Goal: Task Accomplishment & Management: Complete application form

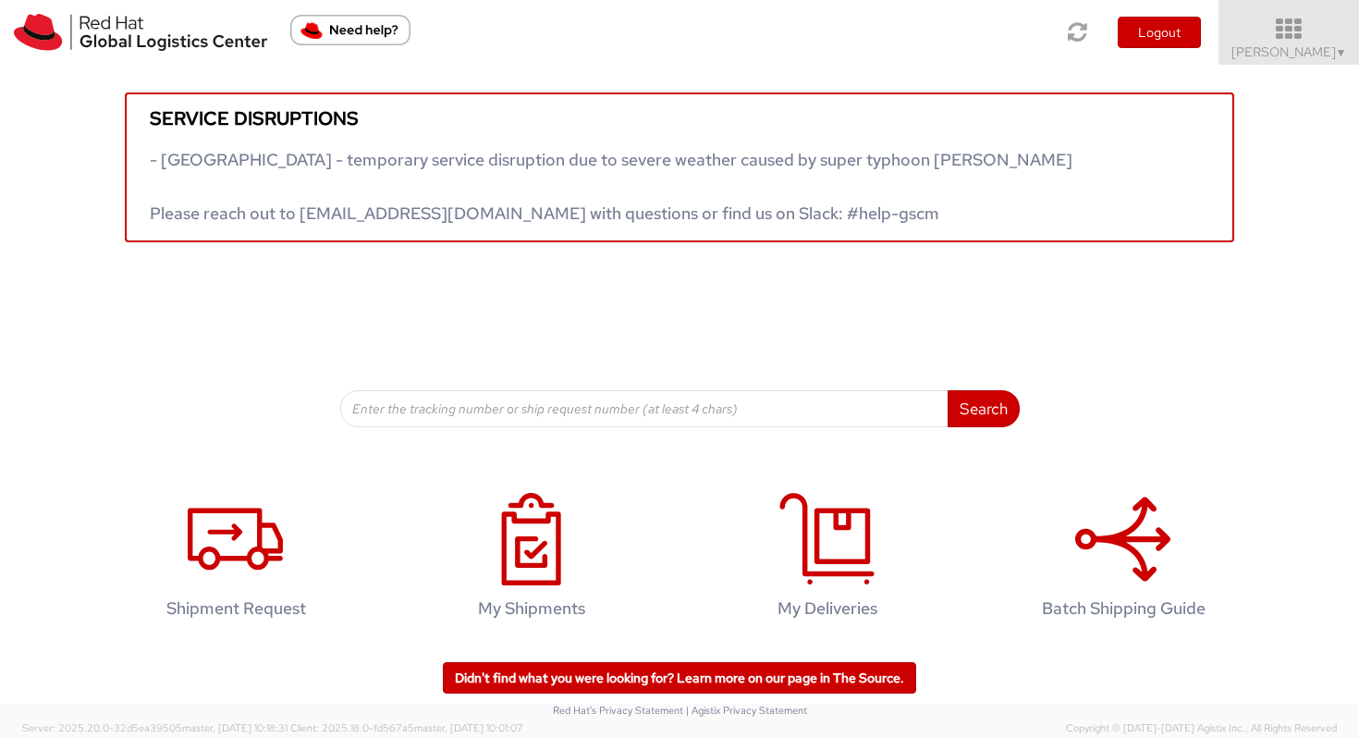
click at [1292, 45] on span "Vitoria Alencar ▼" at bounding box center [1289, 51] width 116 height 17
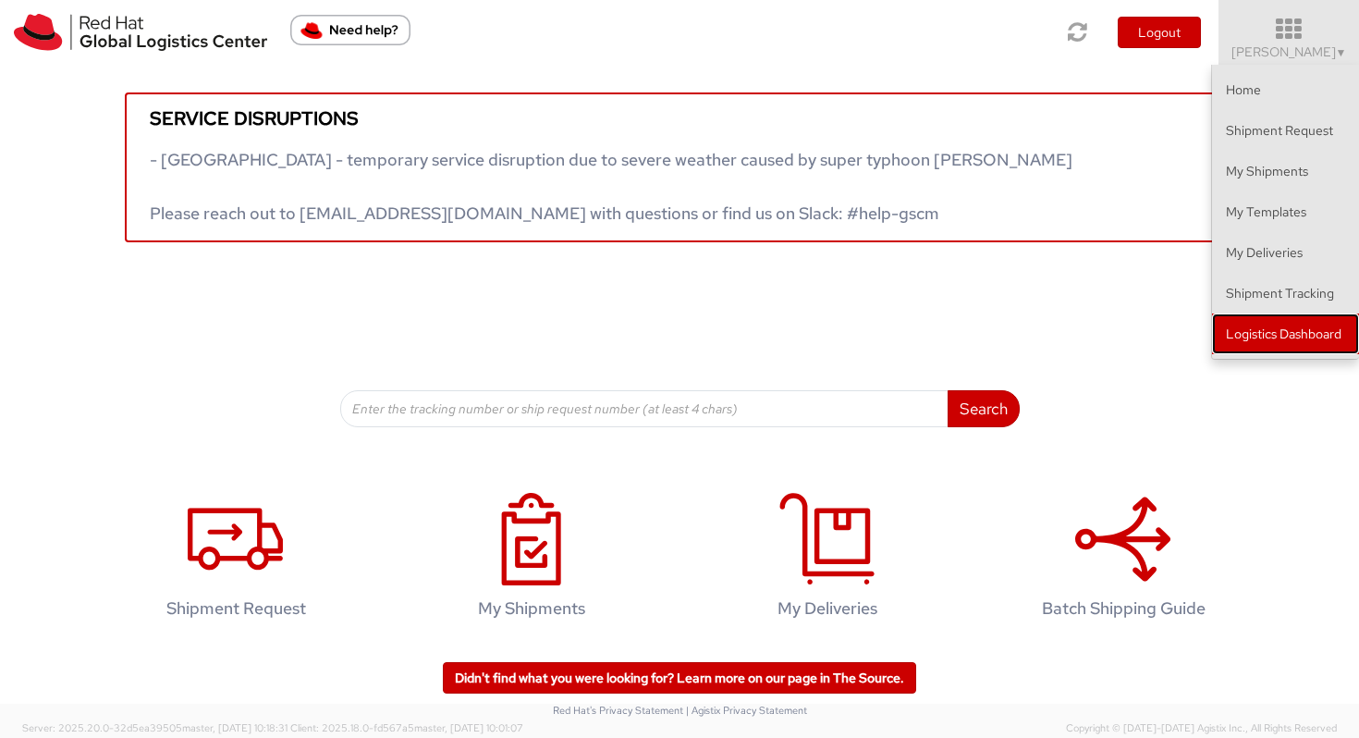
click at [1242, 331] on link "Logistics Dashboard" at bounding box center [1285, 333] width 147 height 41
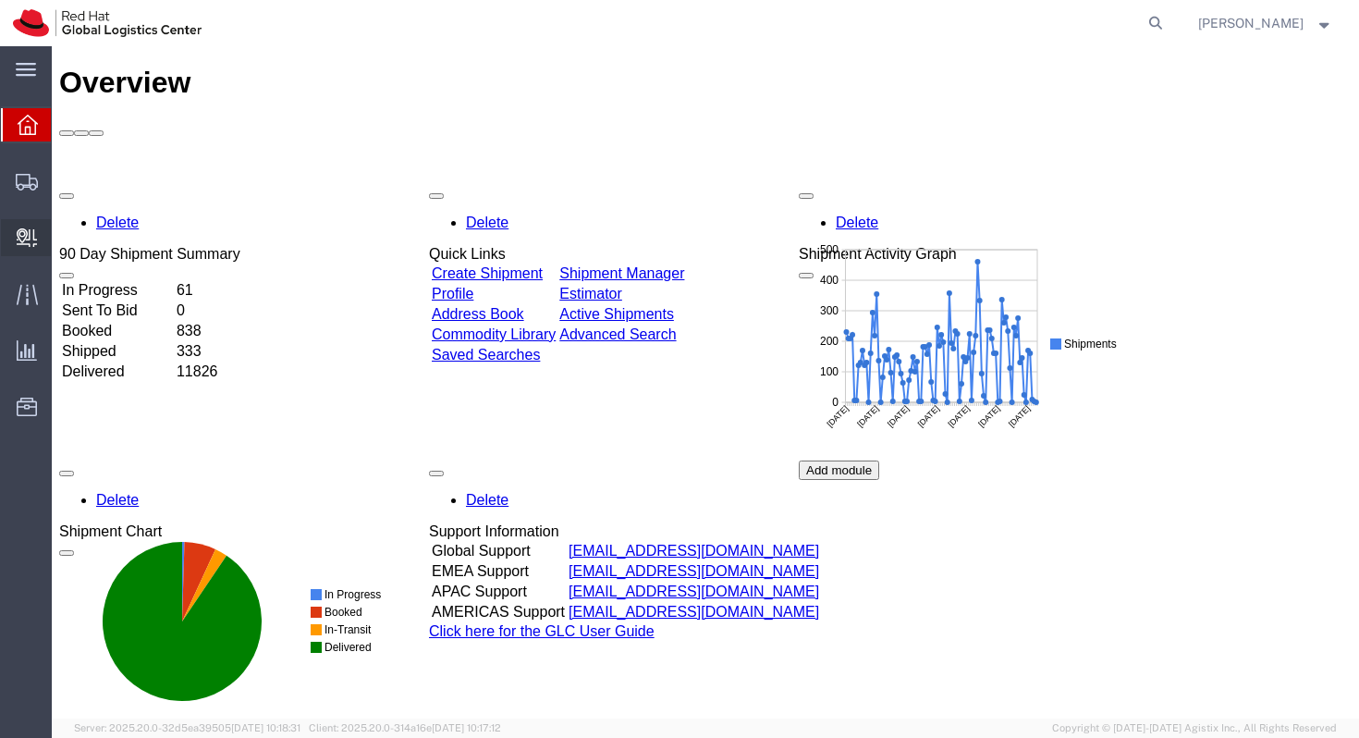
click at [0, 0] on span "Create Delivery" at bounding box center [0, 0] width 0 height 0
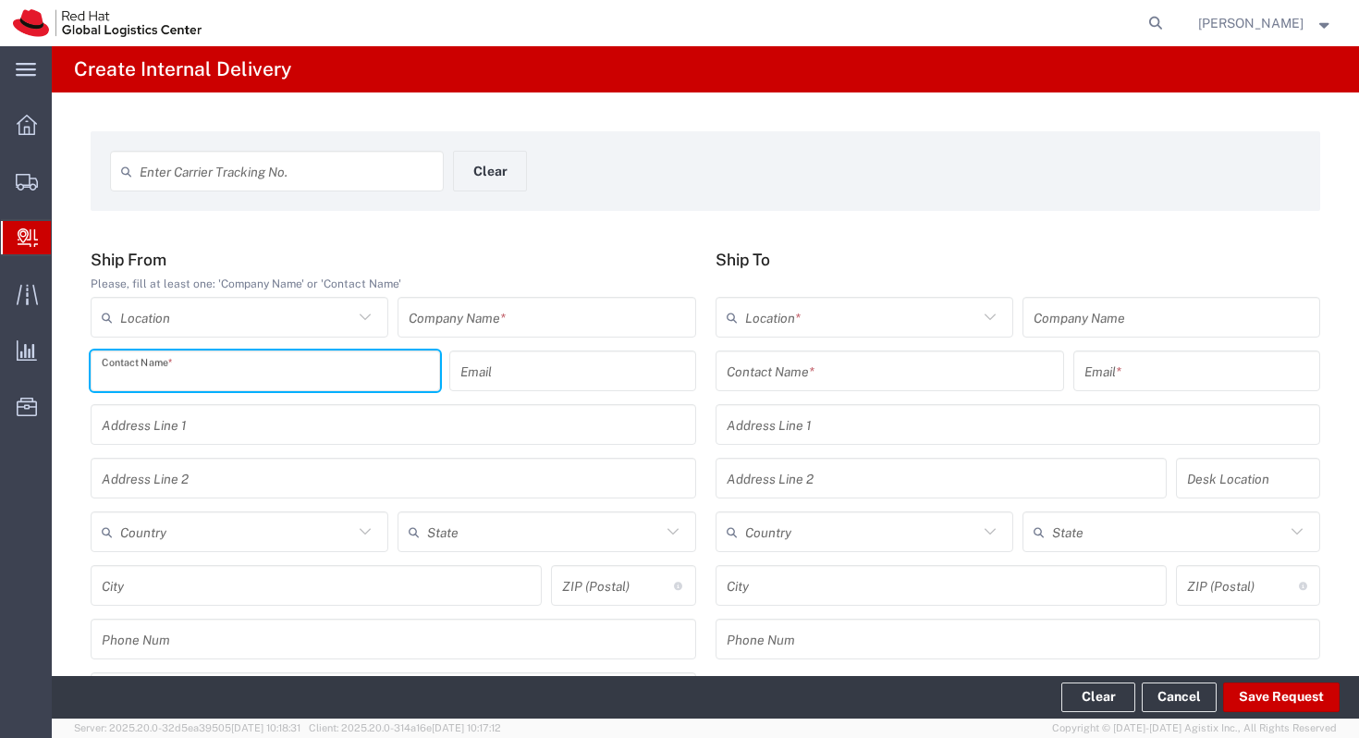
click at [280, 386] on input "text" at bounding box center [265, 371] width 327 height 32
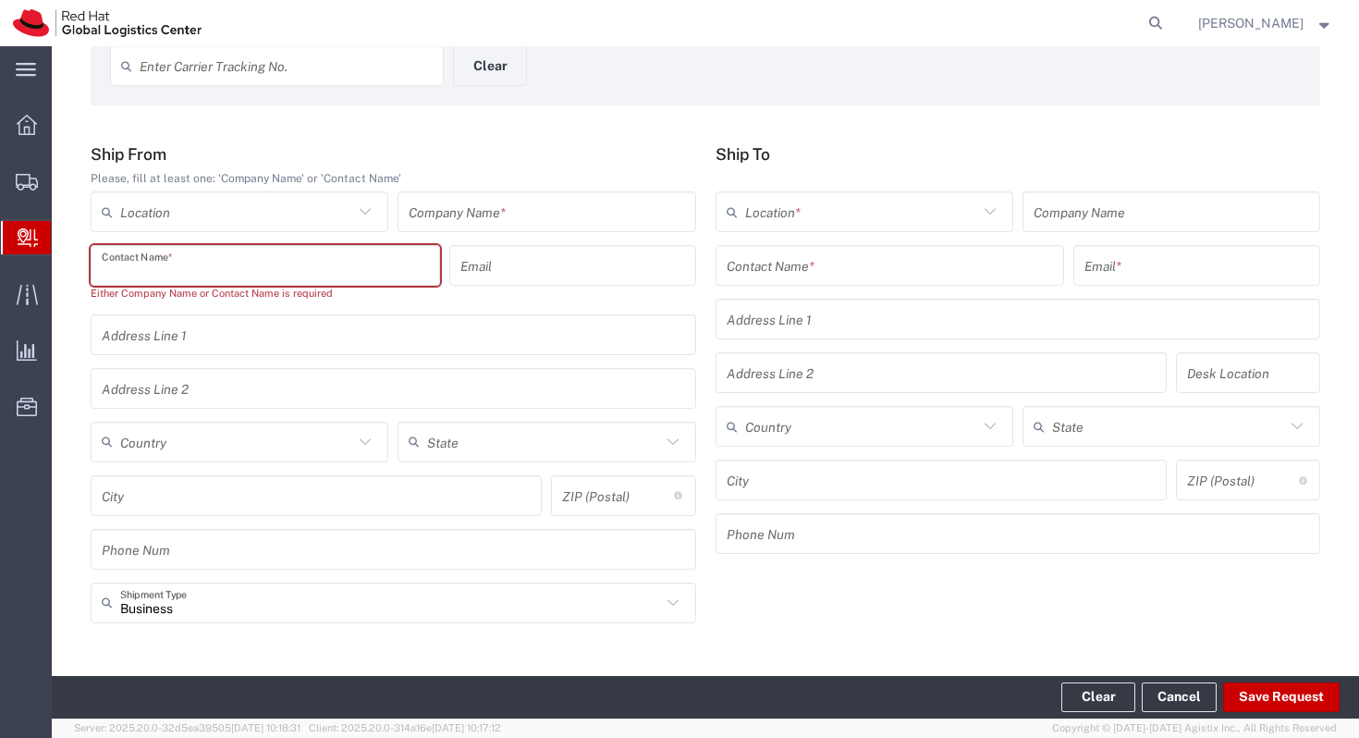
scroll to position [116, 0]
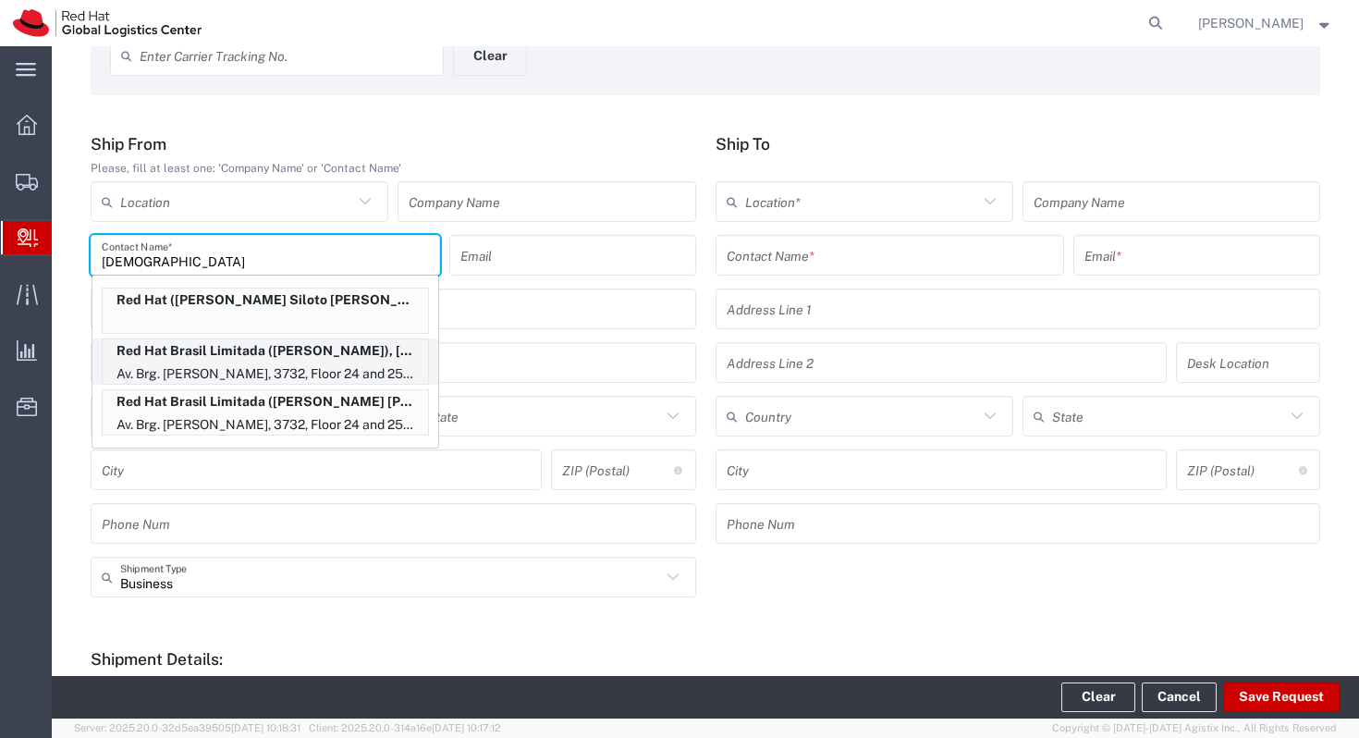
type input "cristiane"
click at [312, 371] on p "Av. Brg. Faria Lima, 3732, Floor 24 and 25, Itaim Bibi, FLEX, SAO PAULO, 27, 04…" at bounding box center [265, 373] width 325 height 23
type input "RH - Sao Paulo"
type input "Red Hat Brasil Limitada"
type input "Cristiane Carvalho"
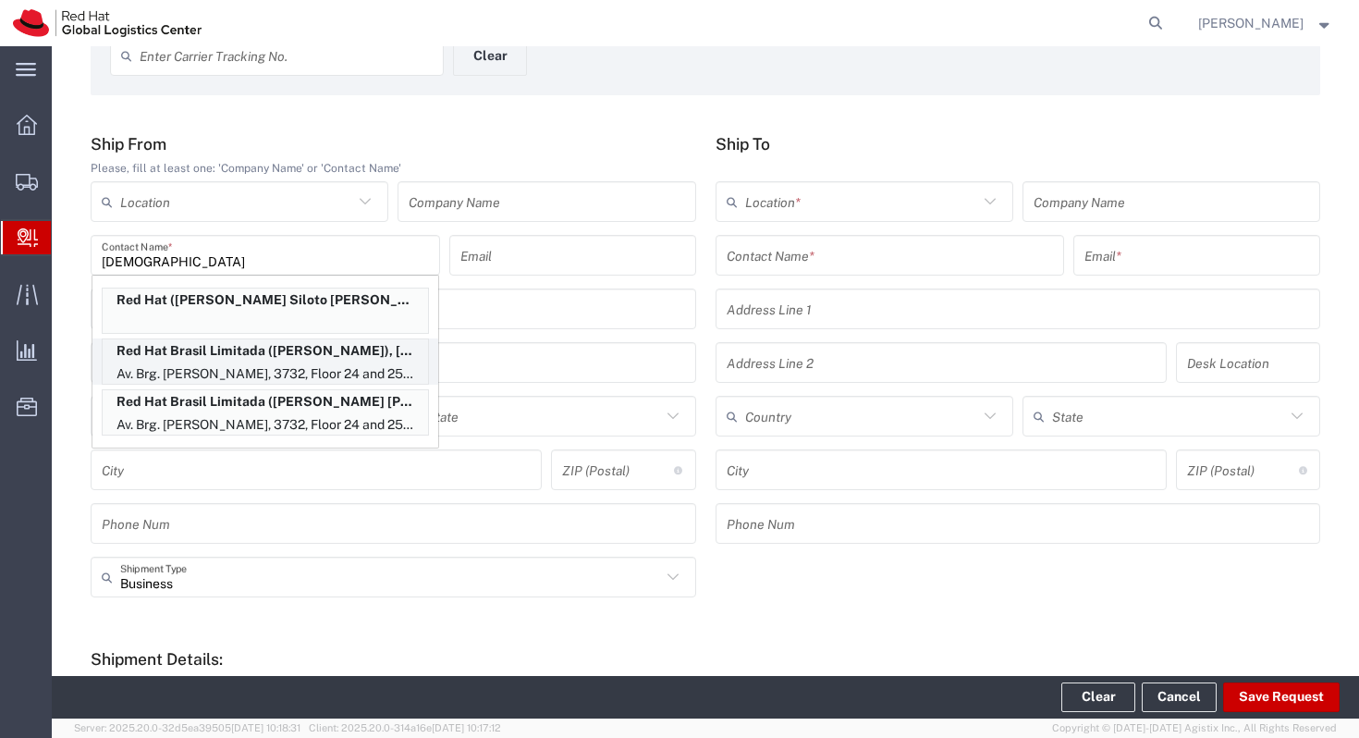
type input "ccarvalh@redhat.com"
type input "Av. Brg. Faria Lima, 3732"
type input "Floor 24 and 25, Itaim Bibi"
type input "Brazil"
type input "SAO PAULO"
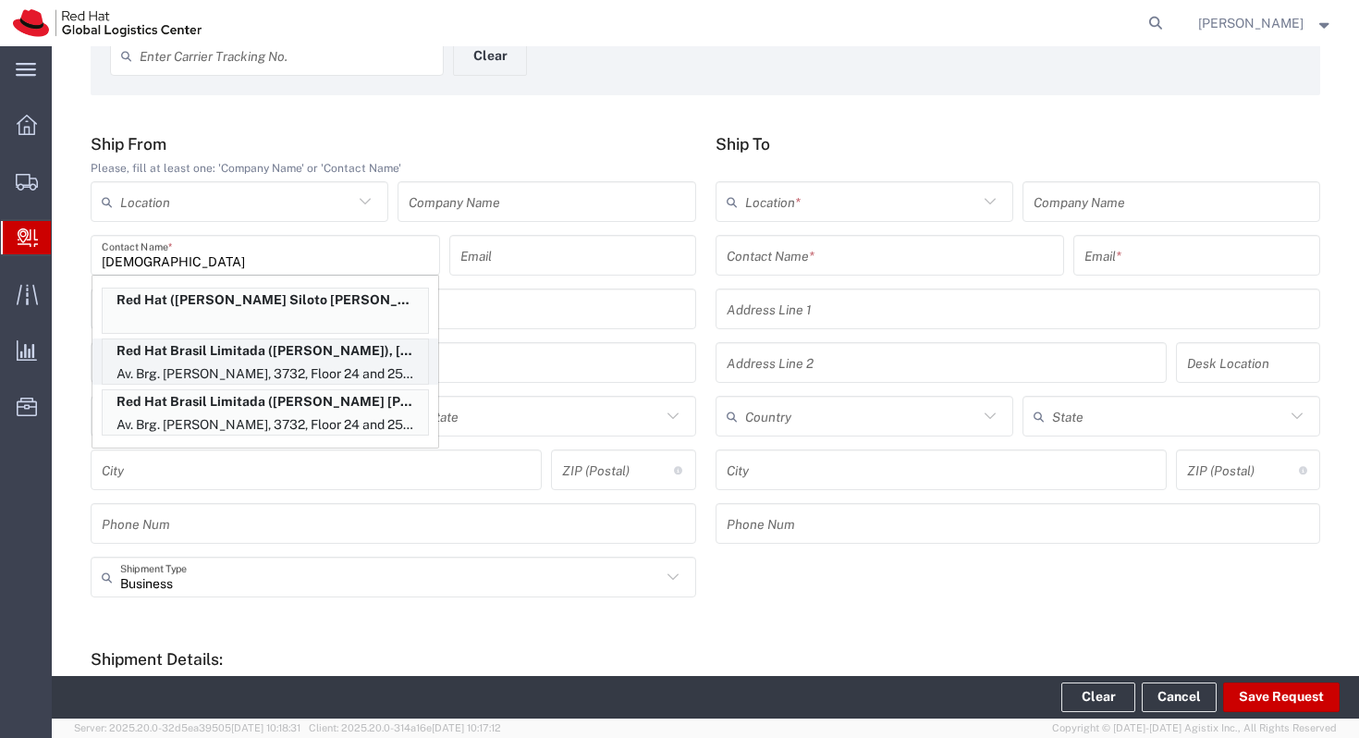
type input "04538-132"
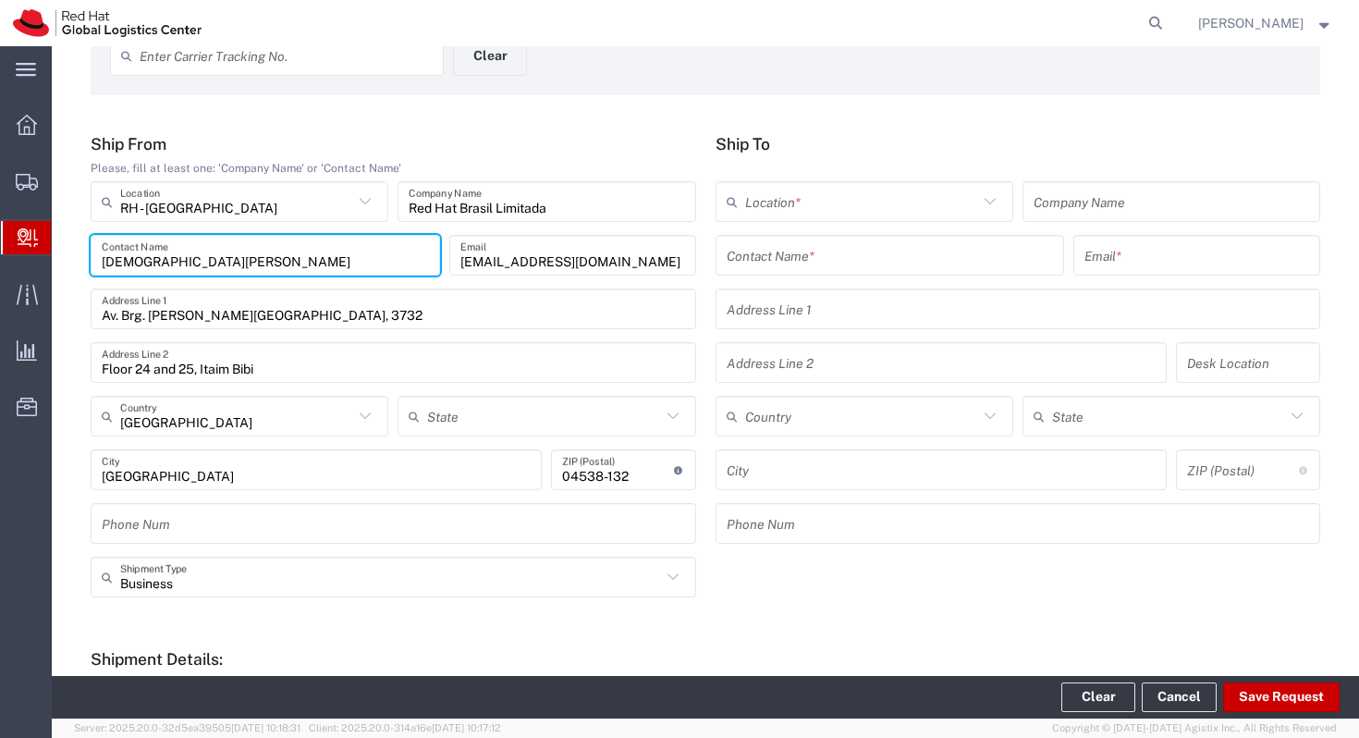
type input "São Paulo"
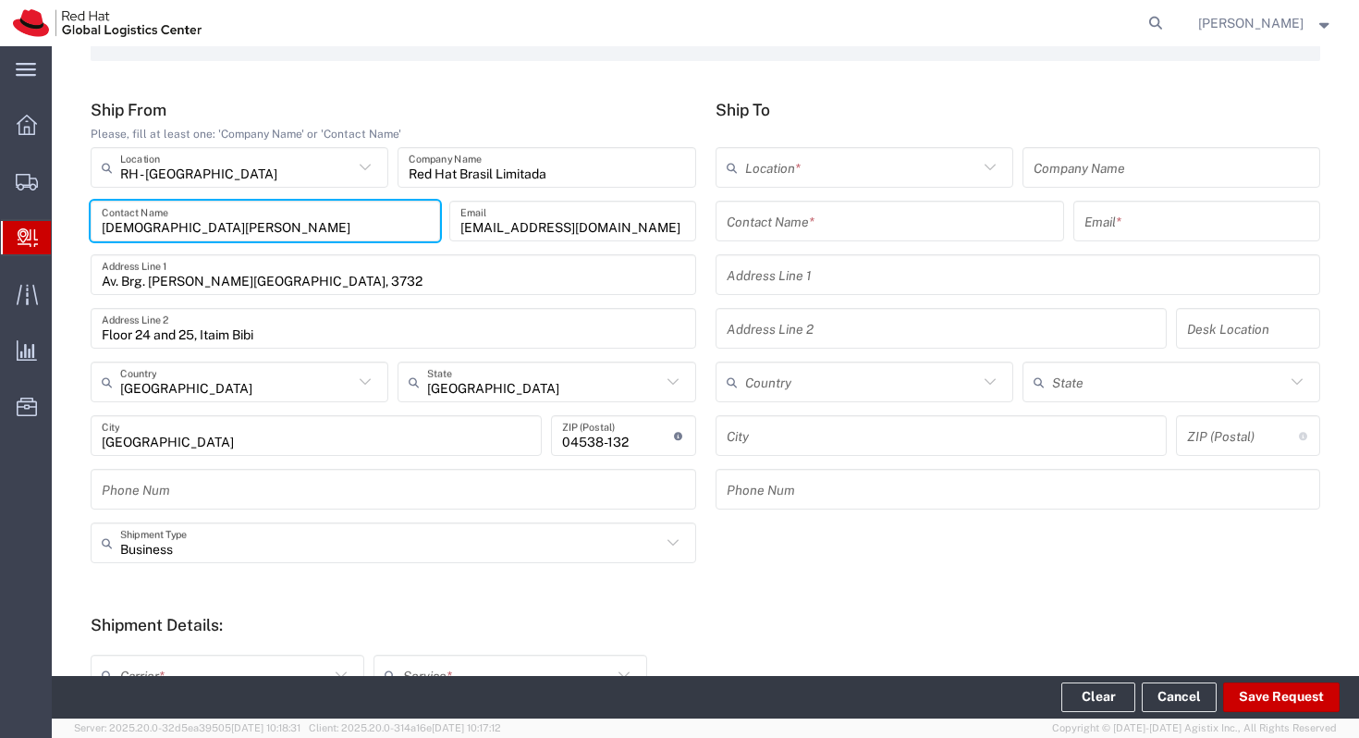
click at [833, 231] on input "text" at bounding box center [890, 221] width 327 height 32
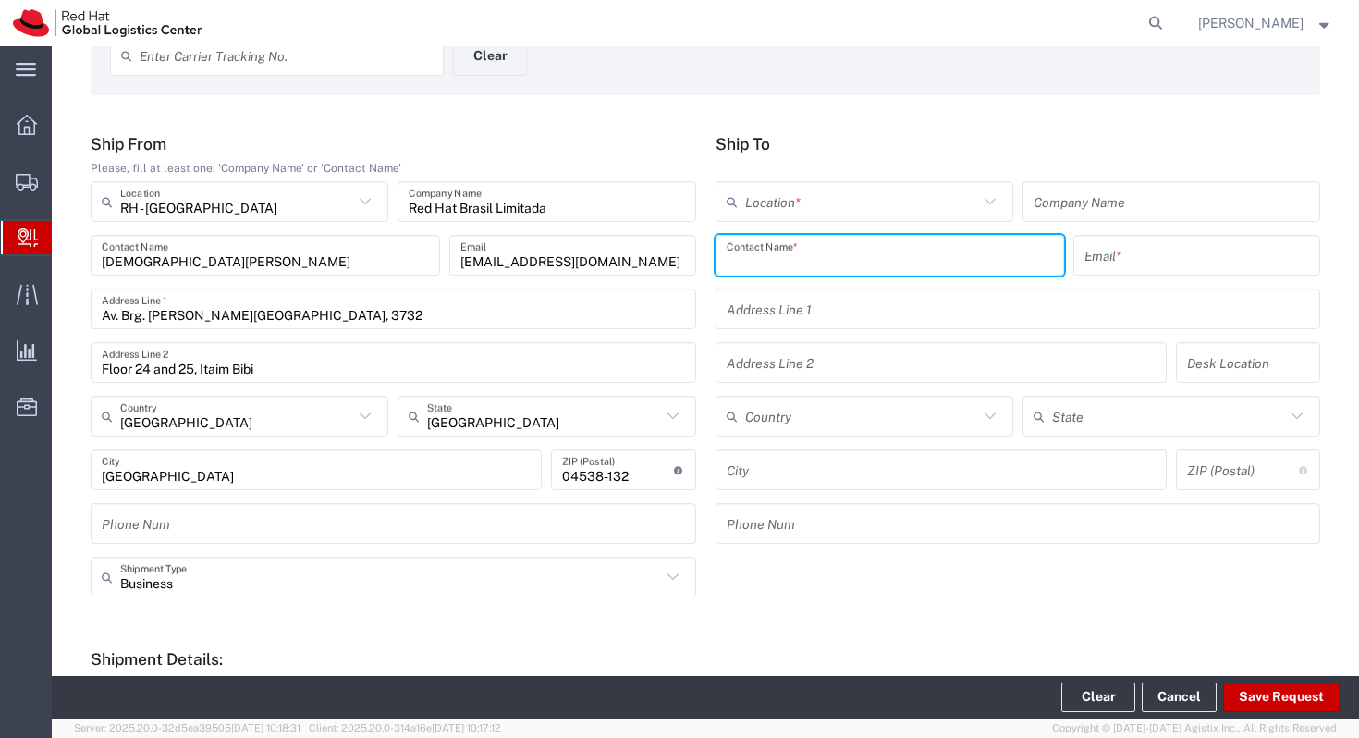
scroll to position [113, 0]
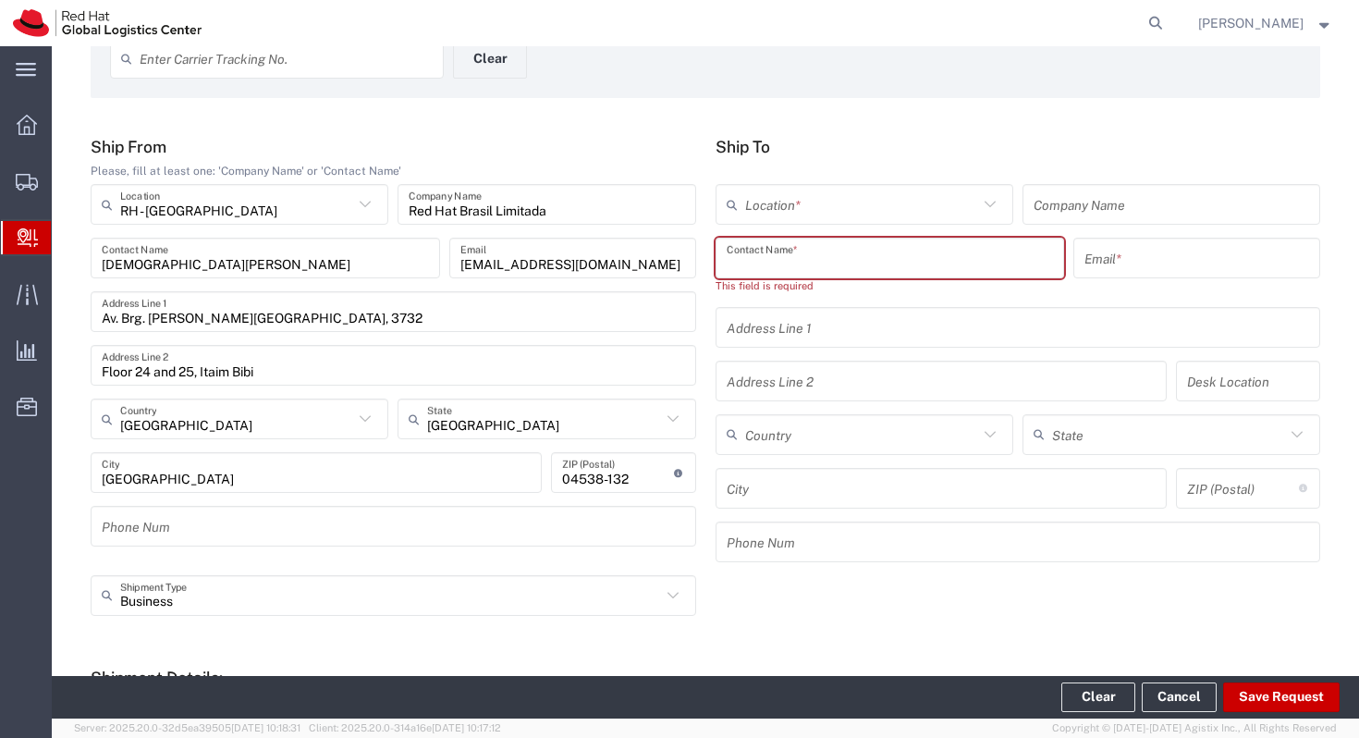
click at [790, 259] on input "text" at bounding box center [890, 258] width 327 height 32
click at [807, 91] on div "Enter Carrier Tracking No. Clear" at bounding box center [706, 65] width 1210 height 54
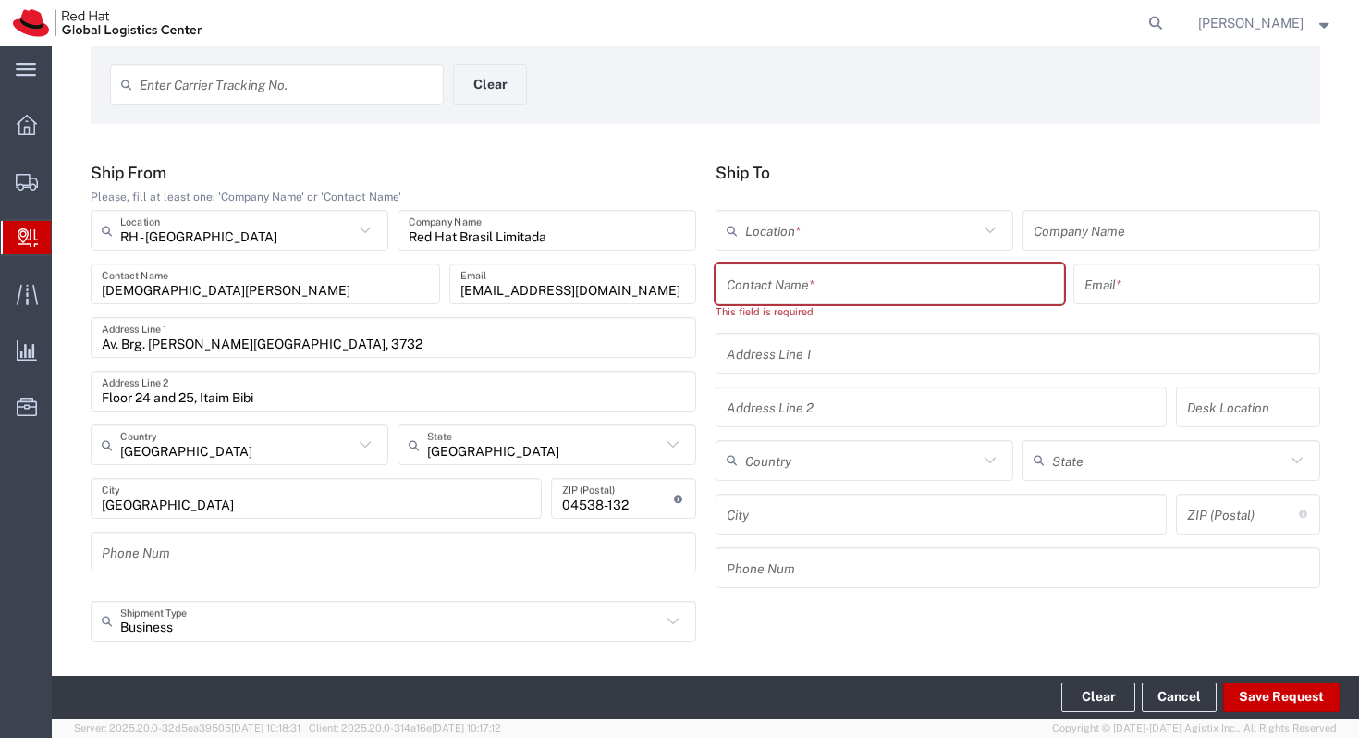
scroll to position [89, 0]
click at [806, 276] on input "text" at bounding box center [890, 282] width 327 height 32
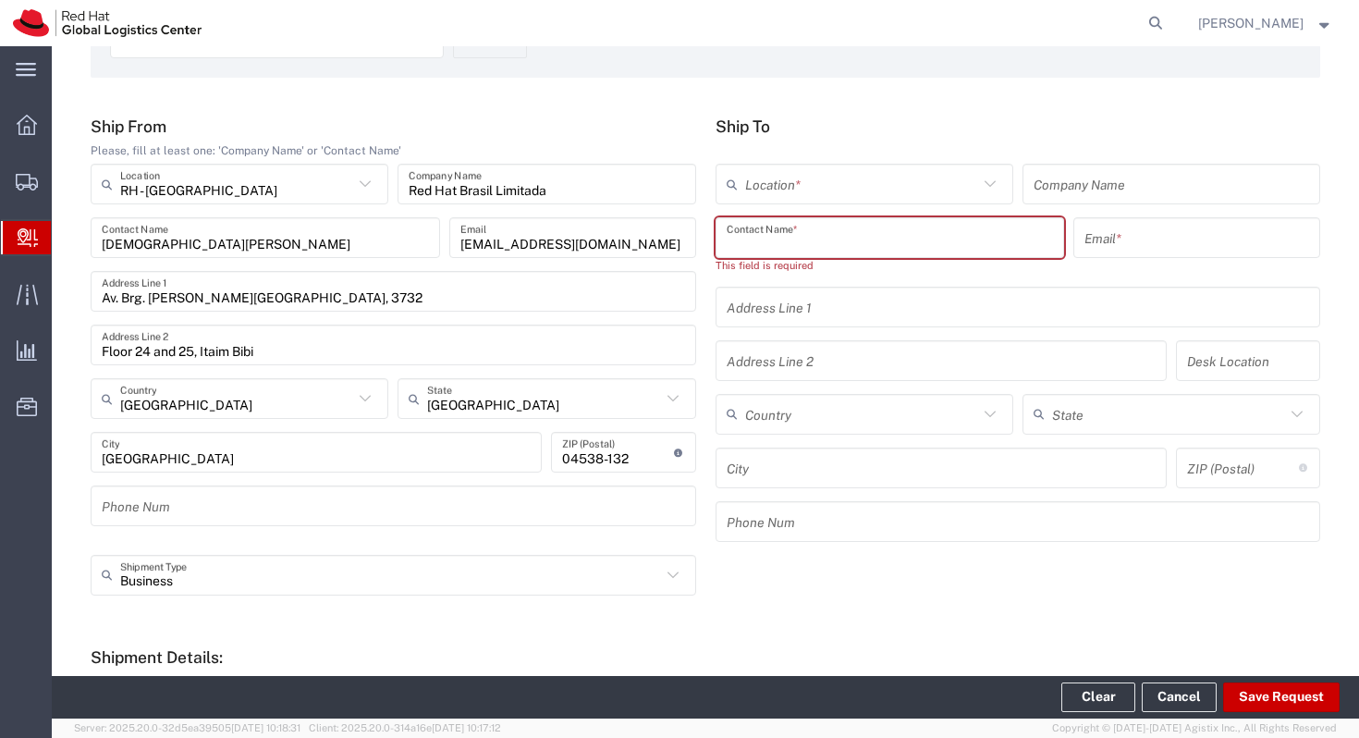
scroll to position [129, 0]
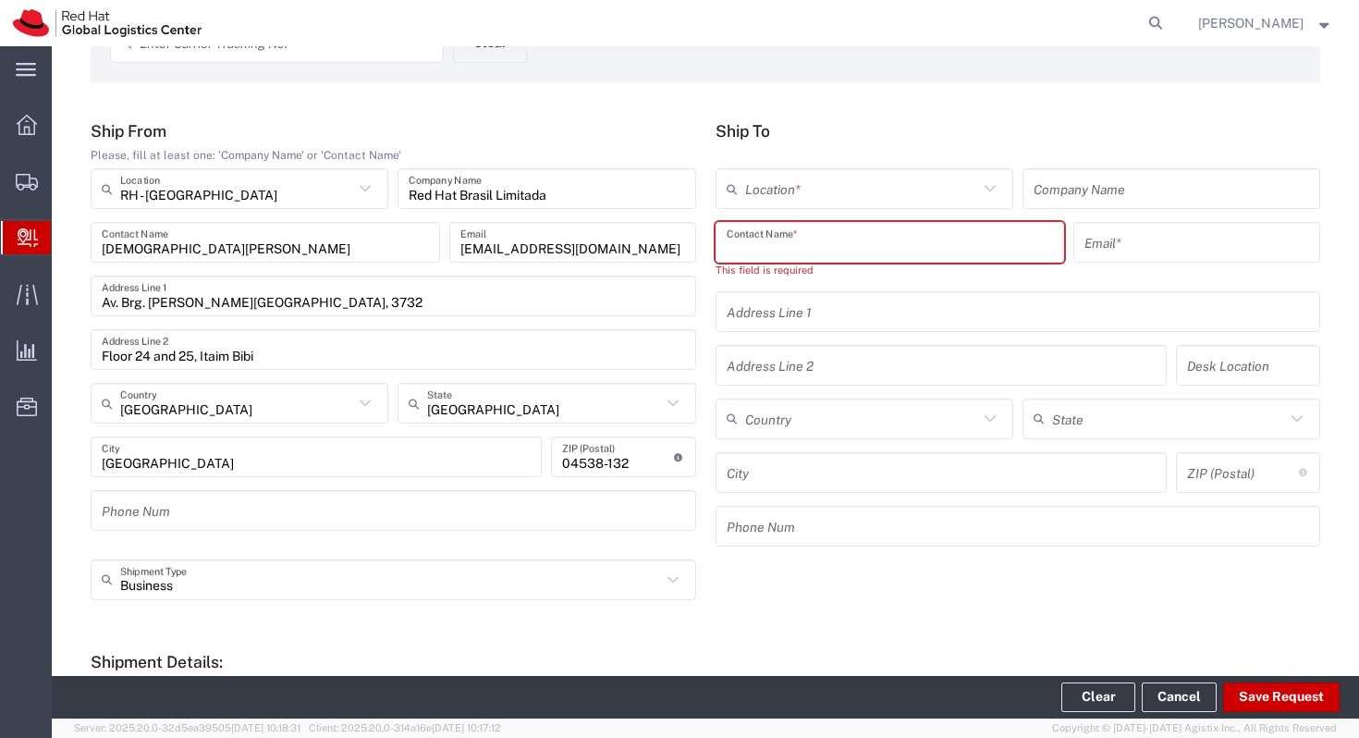
click at [793, 240] on input "text" at bounding box center [890, 243] width 327 height 32
click at [753, 241] on input "text" at bounding box center [890, 243] width 327 height 32
click at [782, 234] on input "text" at bounding box center [890, 243] width 327 height 32
click at [785, 248] on input "text" at bounding box center [890, 243] width 327 height 32
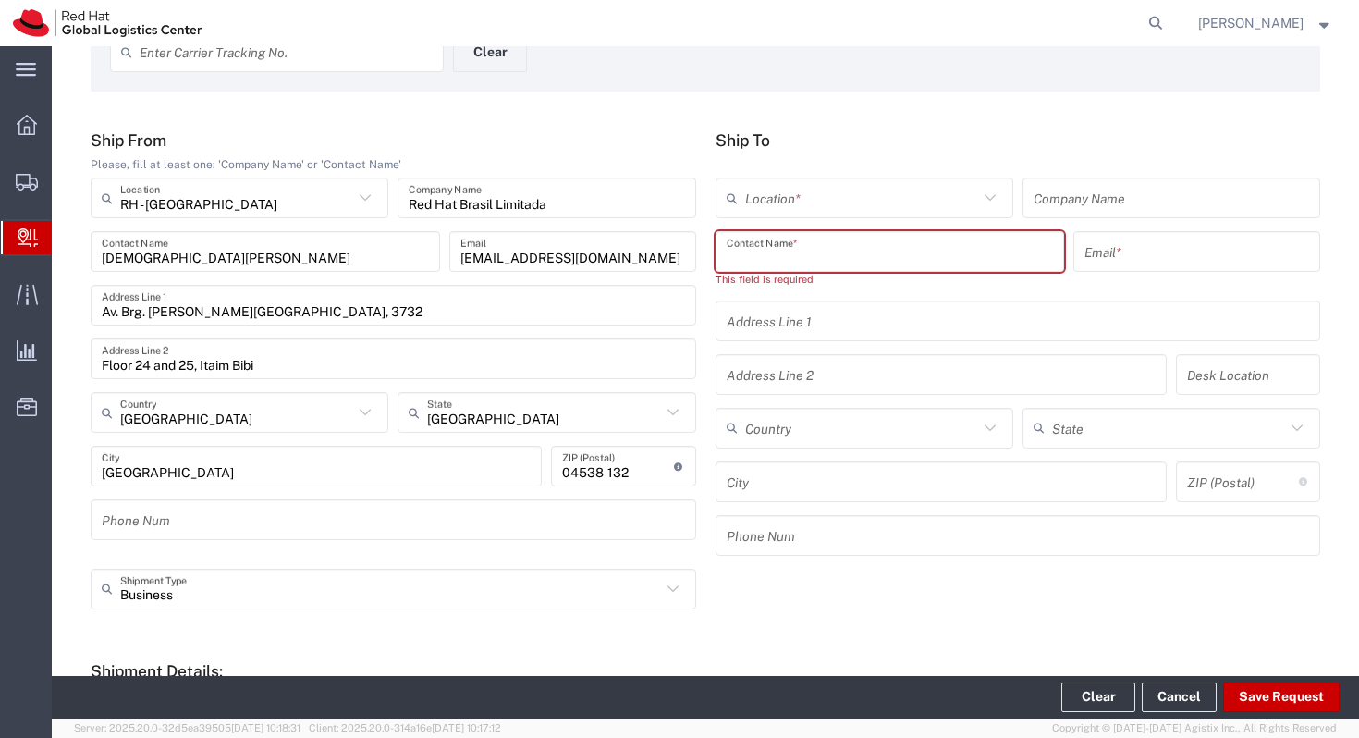
scroll to position [92, 0]
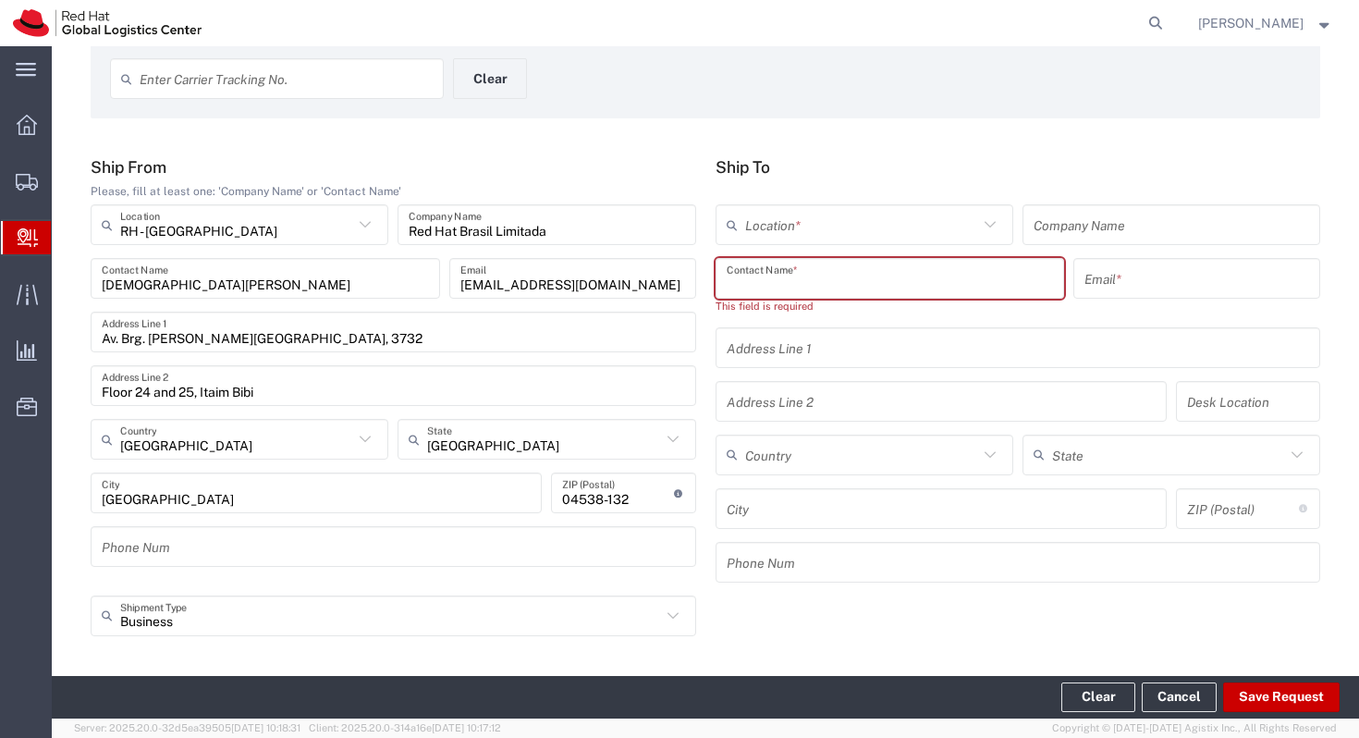
click at [760, 291] on input "text" at bounding box center [890, 279] width 327 height 32
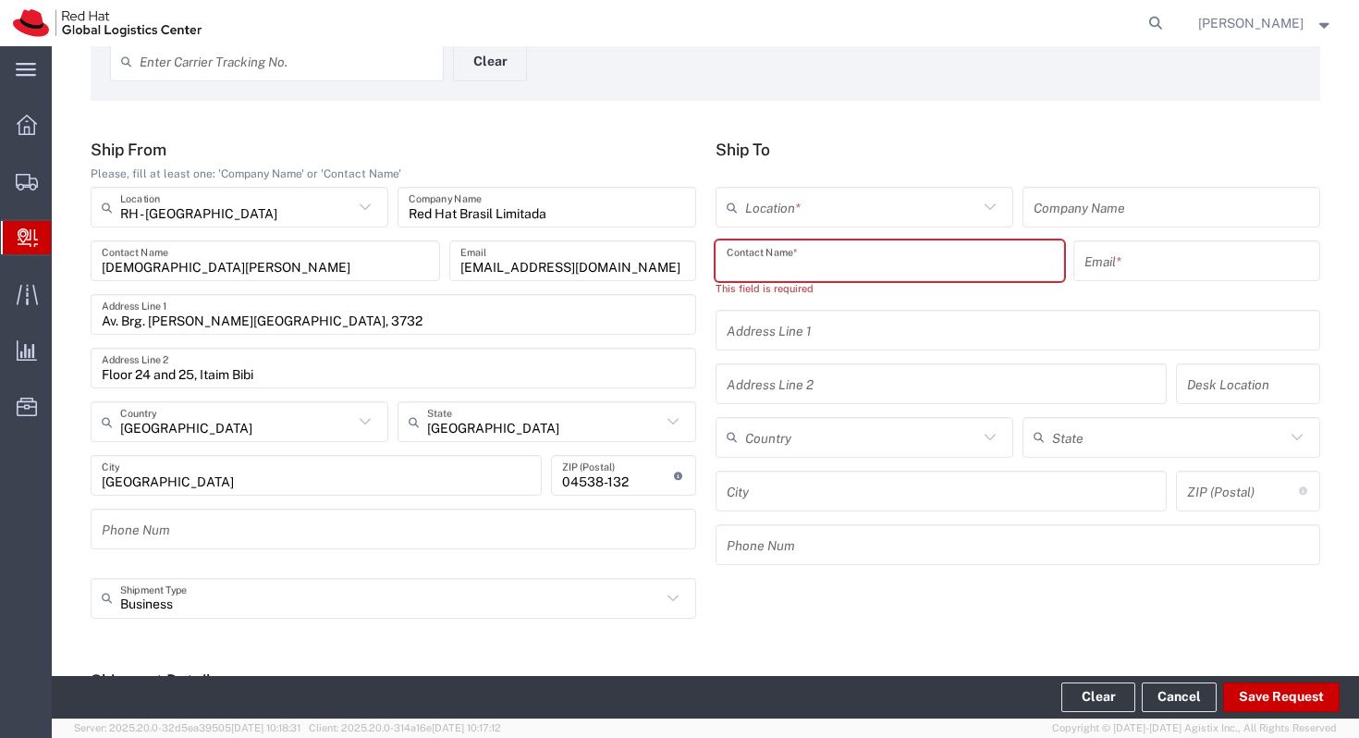
scroll to position [88, 0]
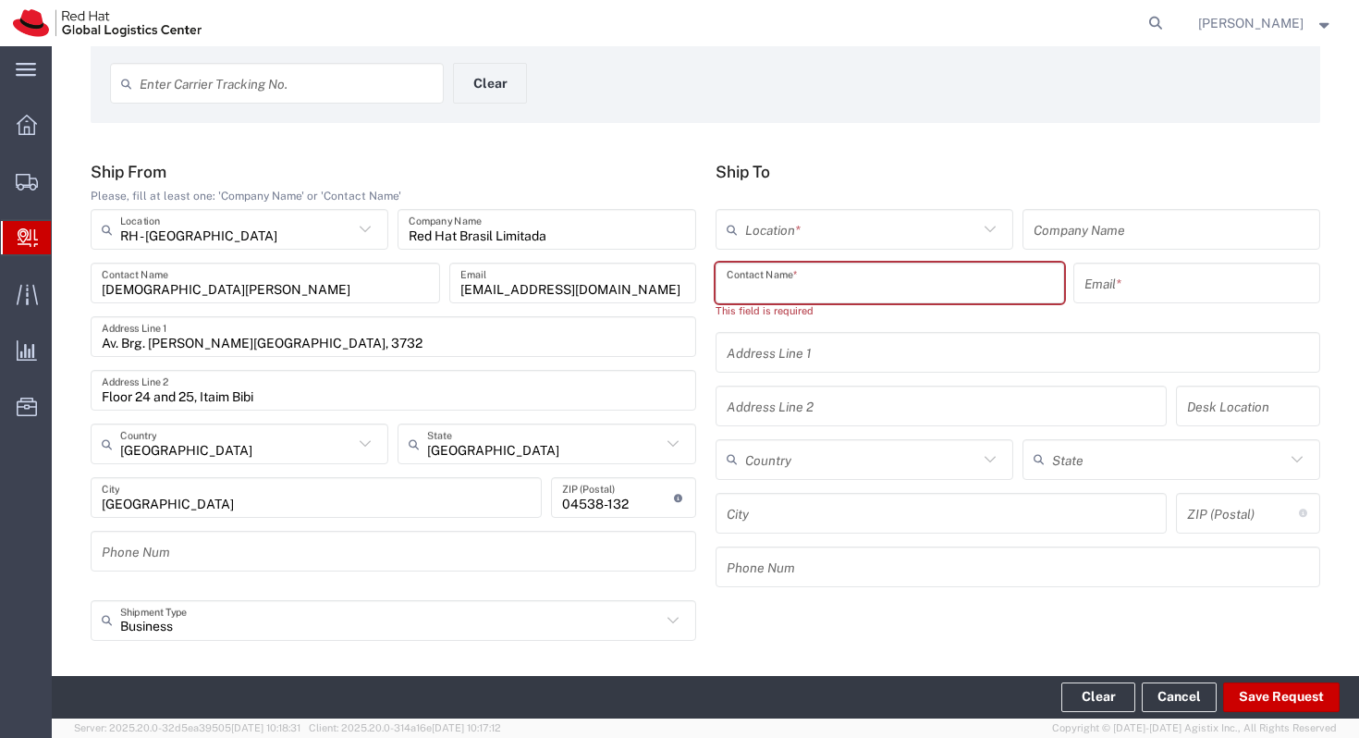
click at [795, 286] on input "text" at bounding box center [890, 283] width 327 height 32
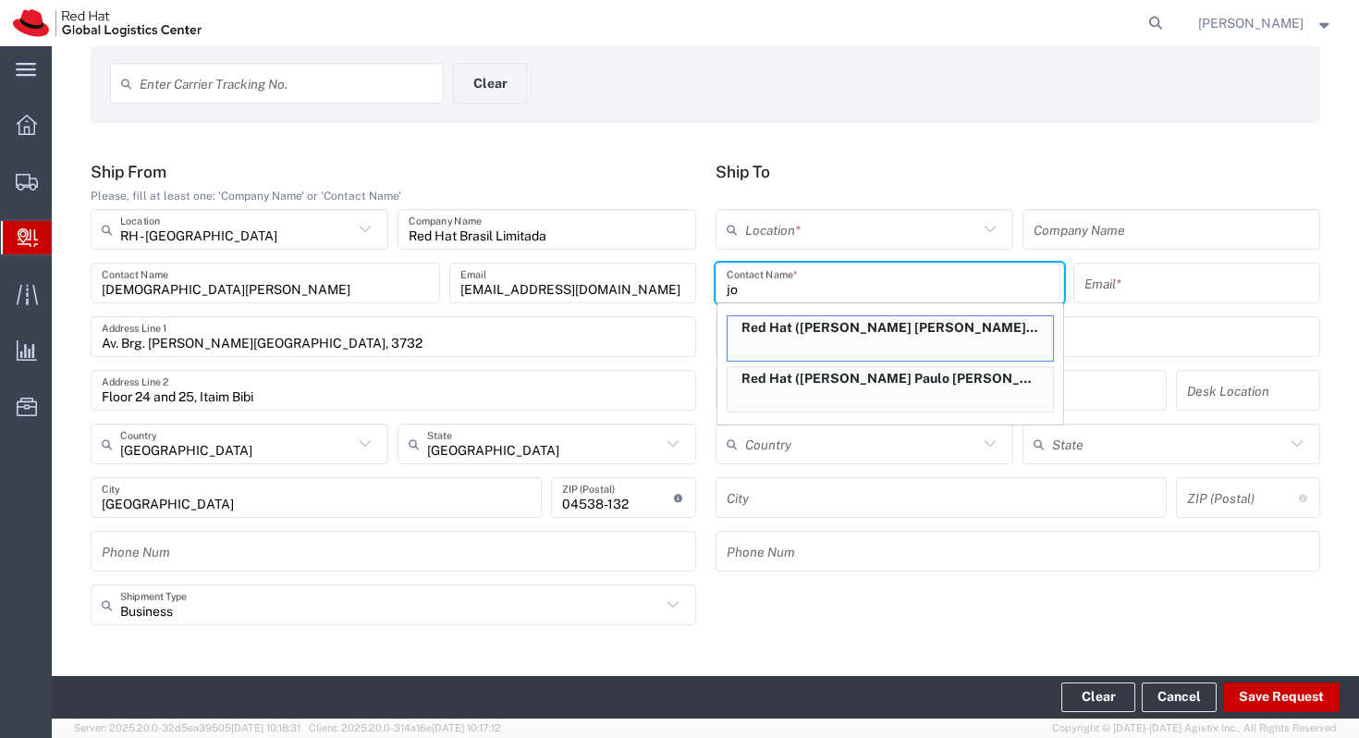
type input "j"
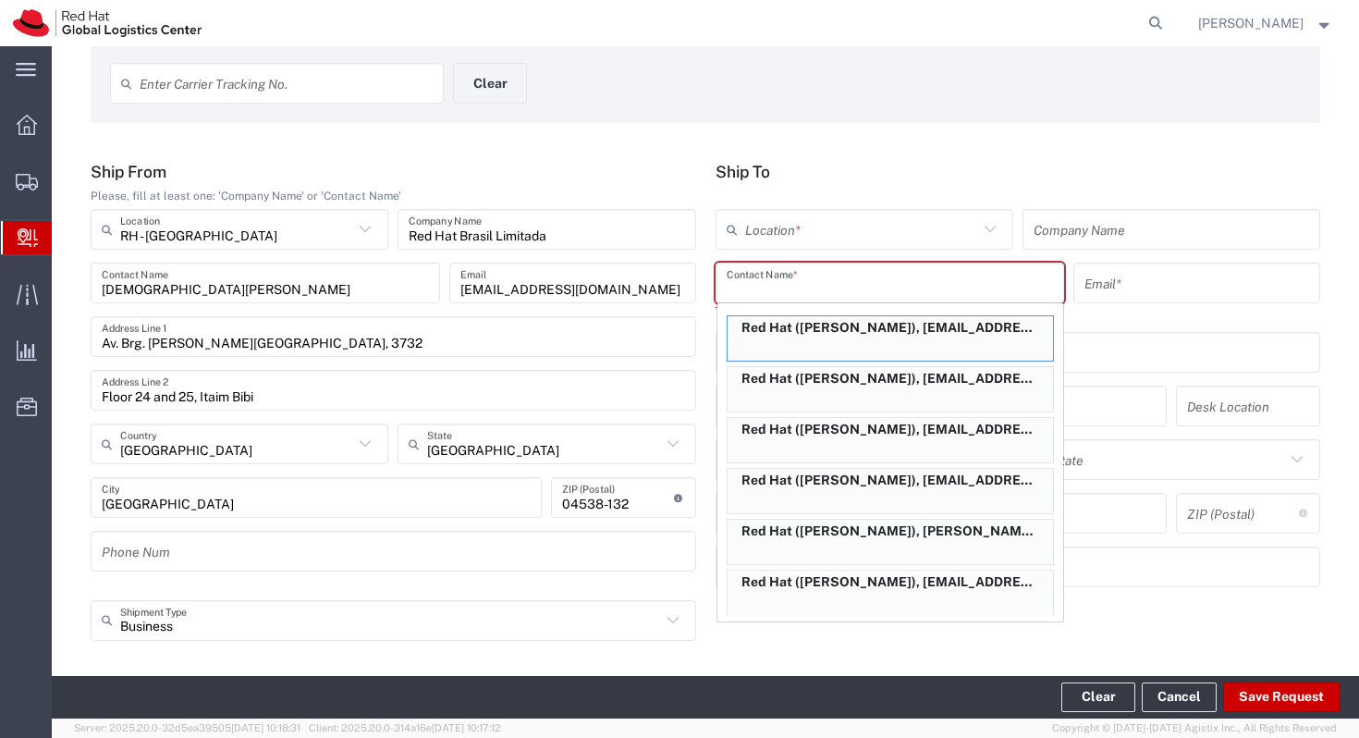
click at [776, 285] on input "text" at bounding box center [890, 283] width 327 height 32
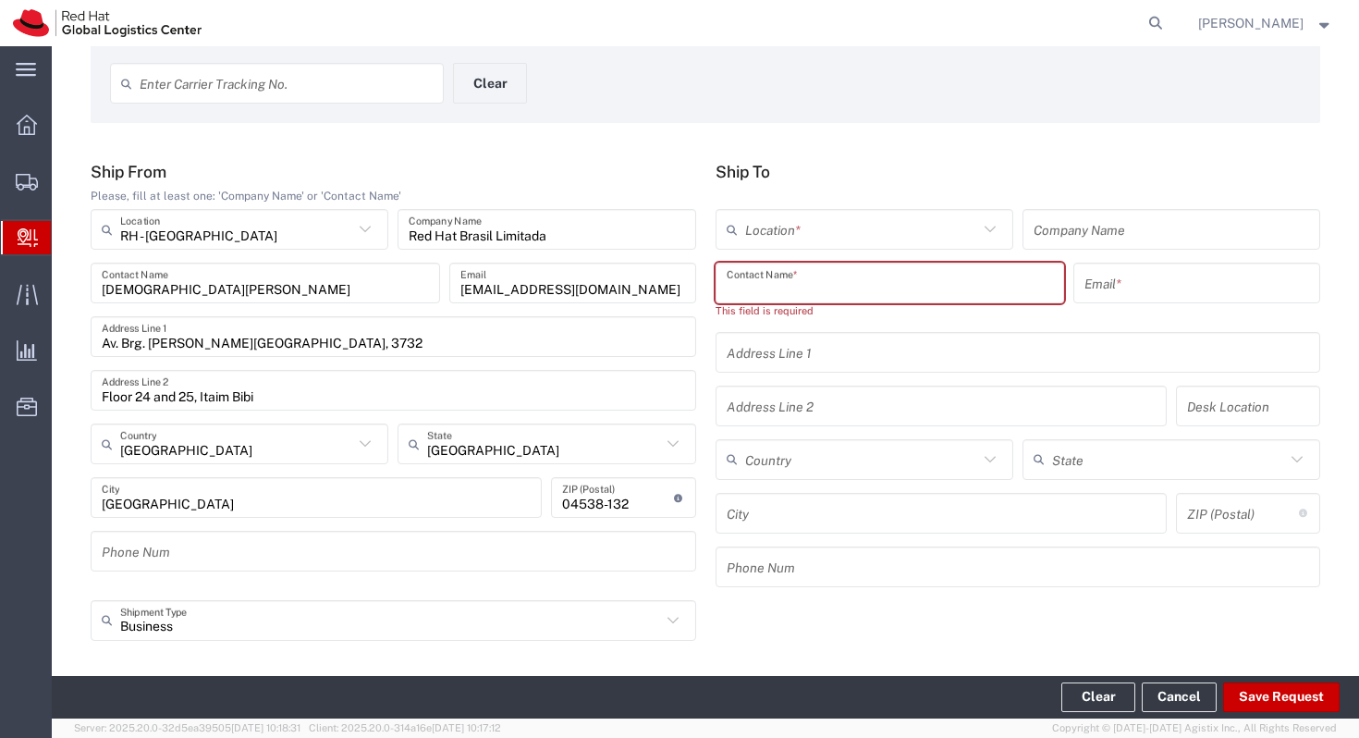
click at [771, 301] on div "Contact Name *" at bounding box center [890, 283] width 349 height 41
click at [774, 288] on input "text" at bounding box center [890, 283] width 327 height 32
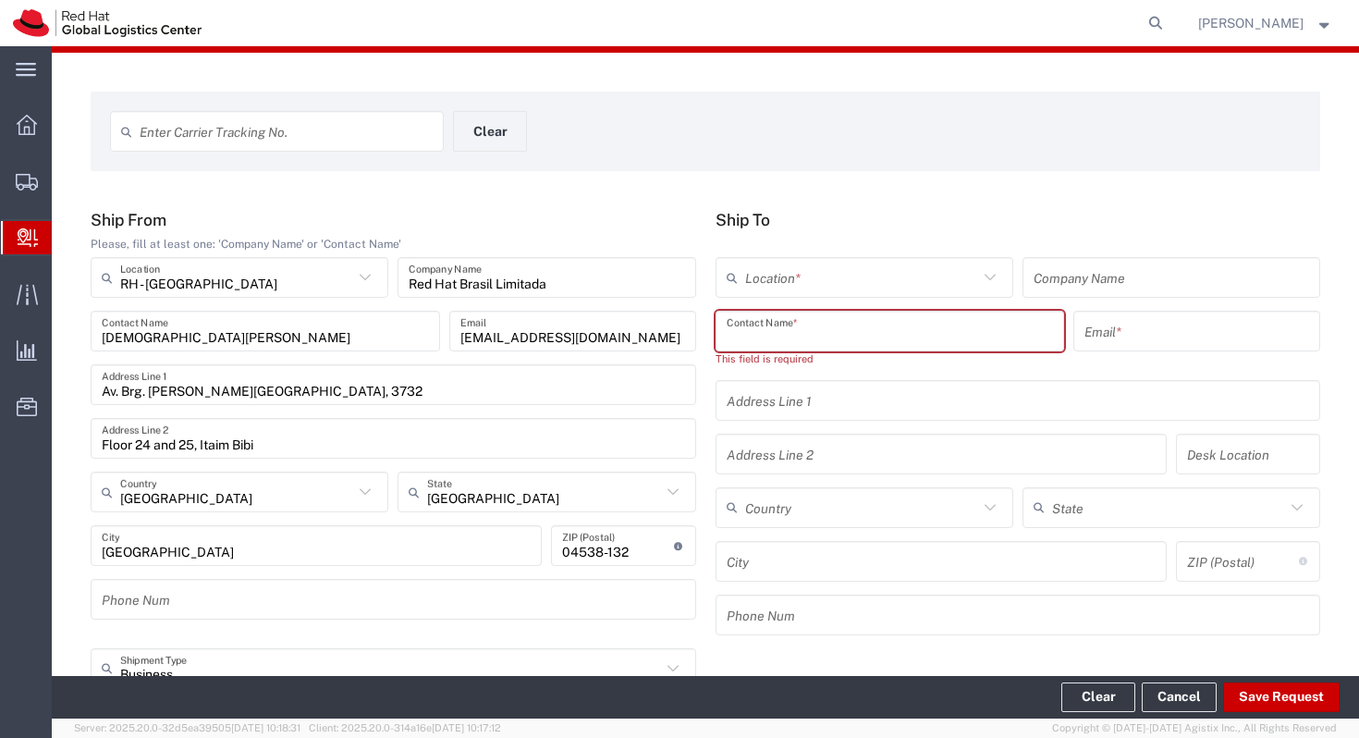
scroll to position [35, 0]
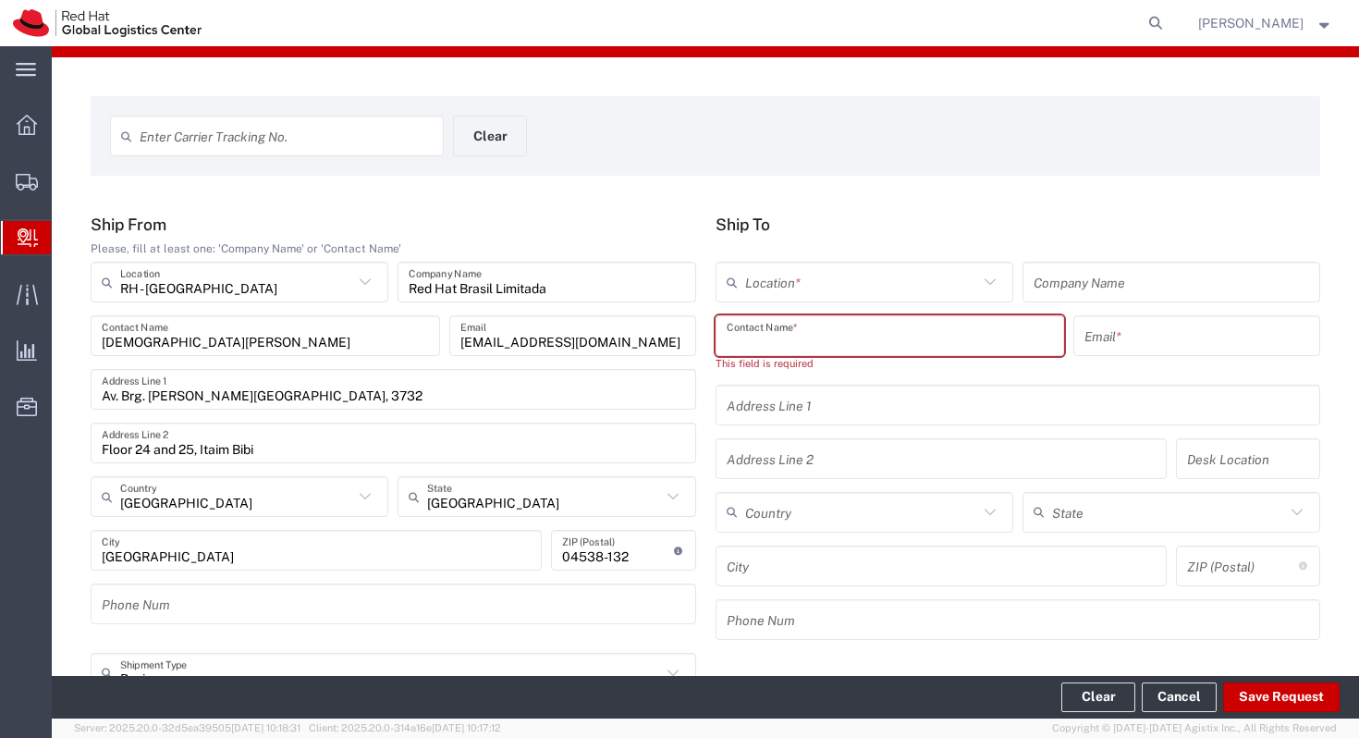
click at [764, 346] on input "text" at bounding box center [890, 336] width 327 height 32
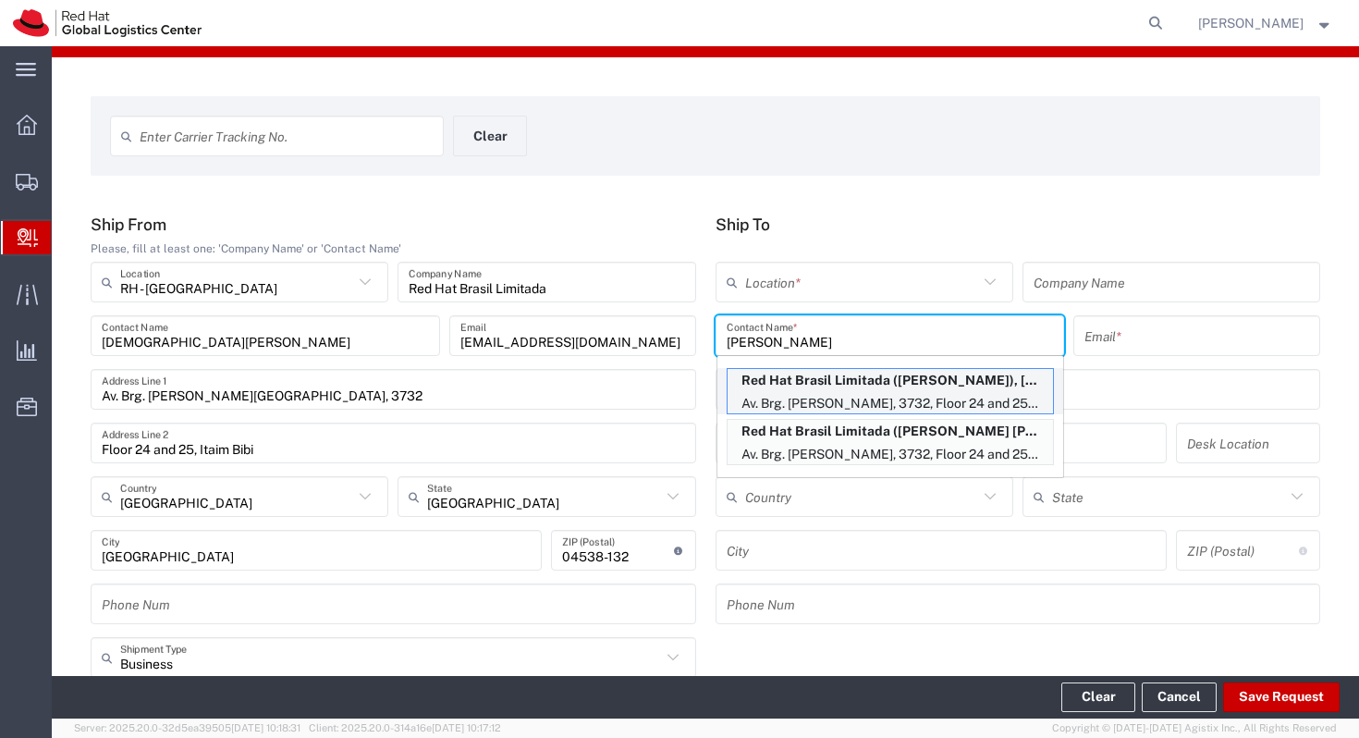
type input "joao vi"
click at [870, 380] on p "Red Hat Brasil Limitada (Joao Viragine), jviragin@redhat.com" at bounding box center [890, 380] width 325 height 23
type input "RH - Sao Paulo"
type input "Red Hat Brasil Limitada"
type input "Joao Viragine"
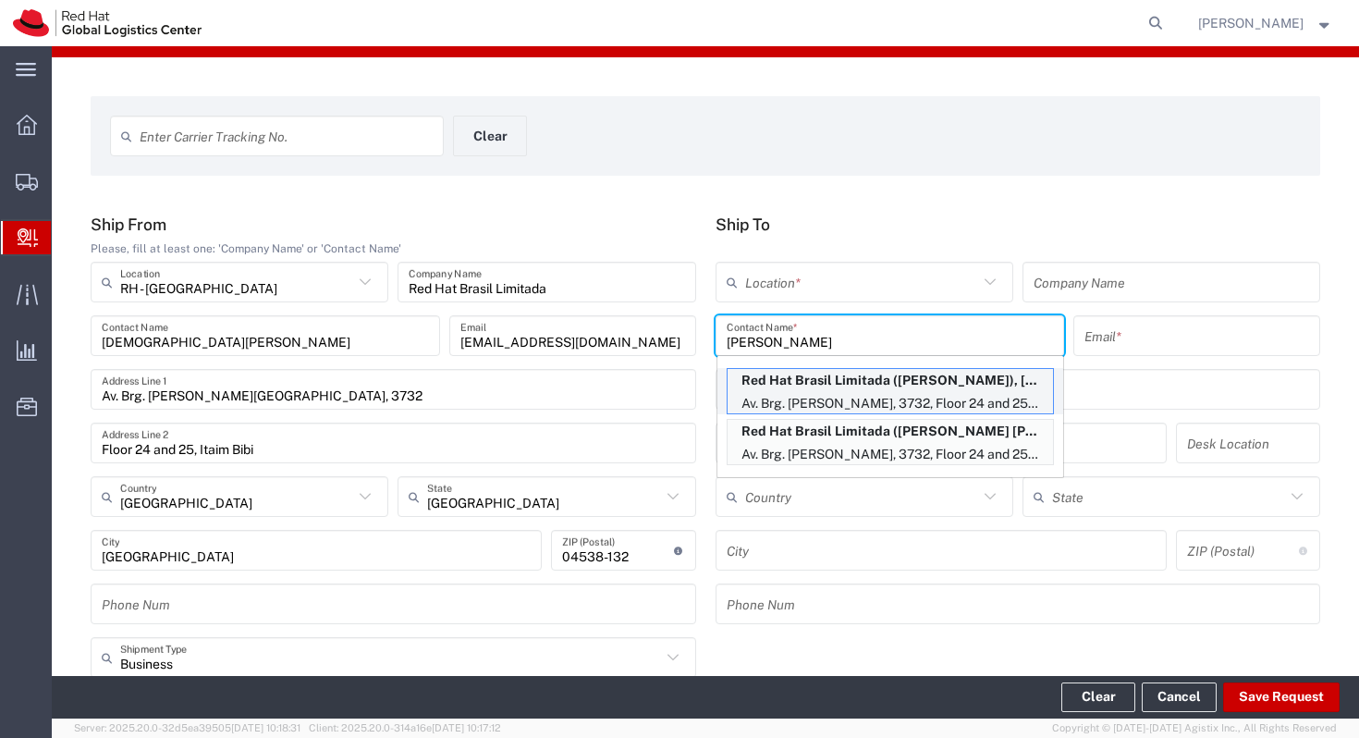
type input "jviragin@redhat.com"
type input "Av. Brg. Faria Lima, 3732"
type input "Floor 24 and 25, Itaim Bibi"
type input "FLEX"
type input "Brazil"
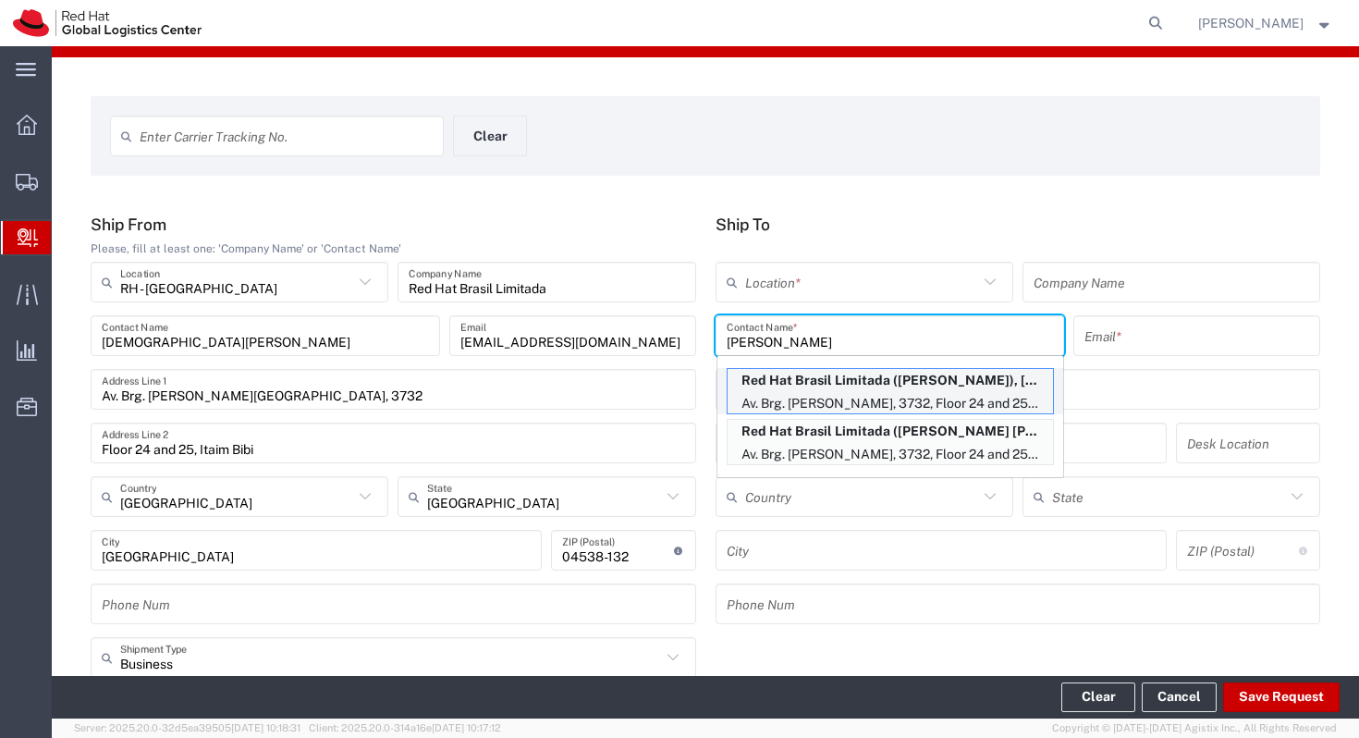
type input "SAO PAULO"
type input "04538-132"
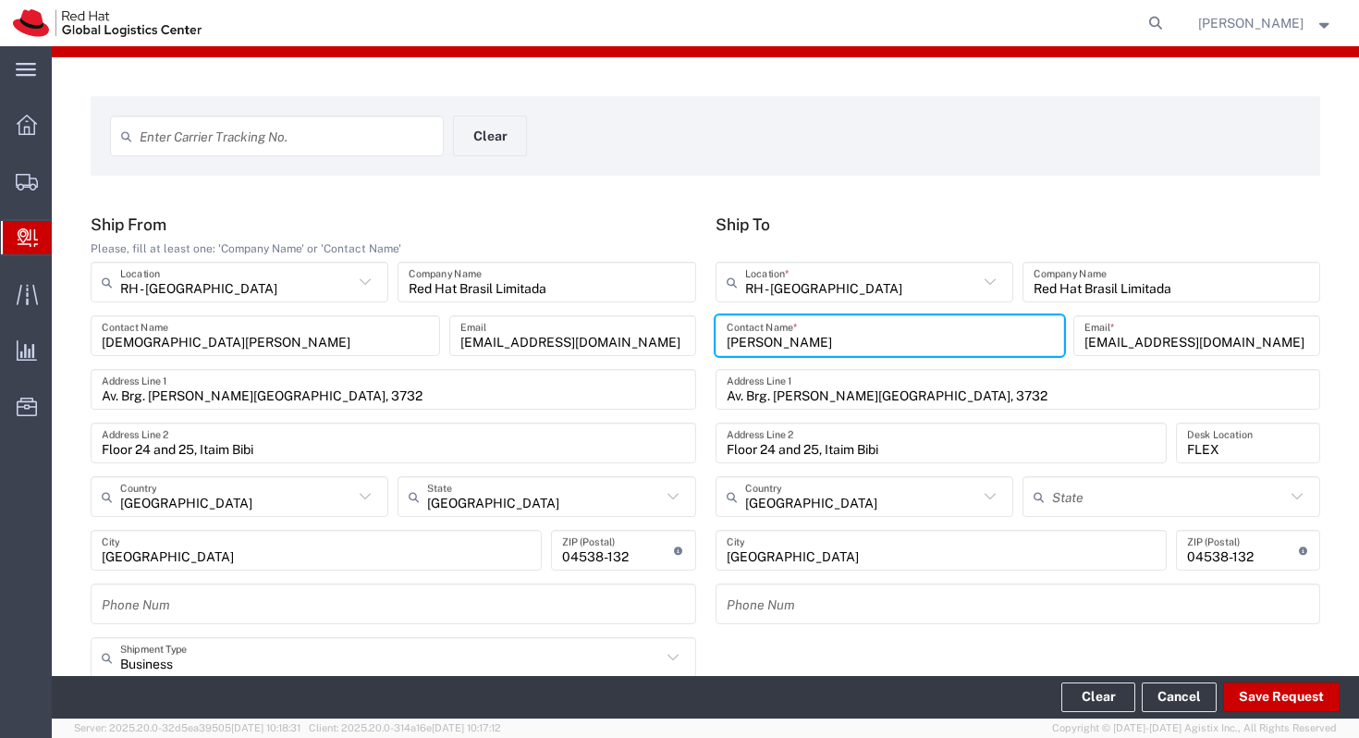
type input "São Paulo"
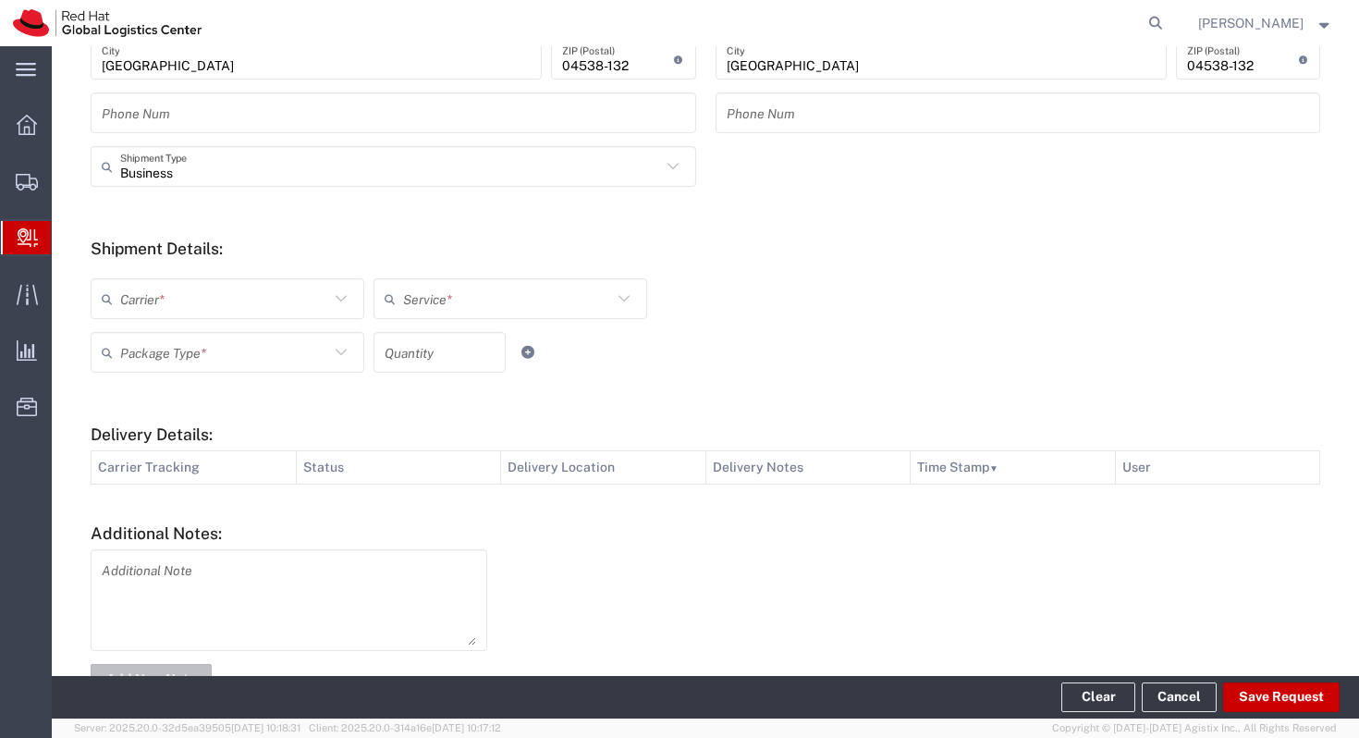
scroll to position [488, 0]
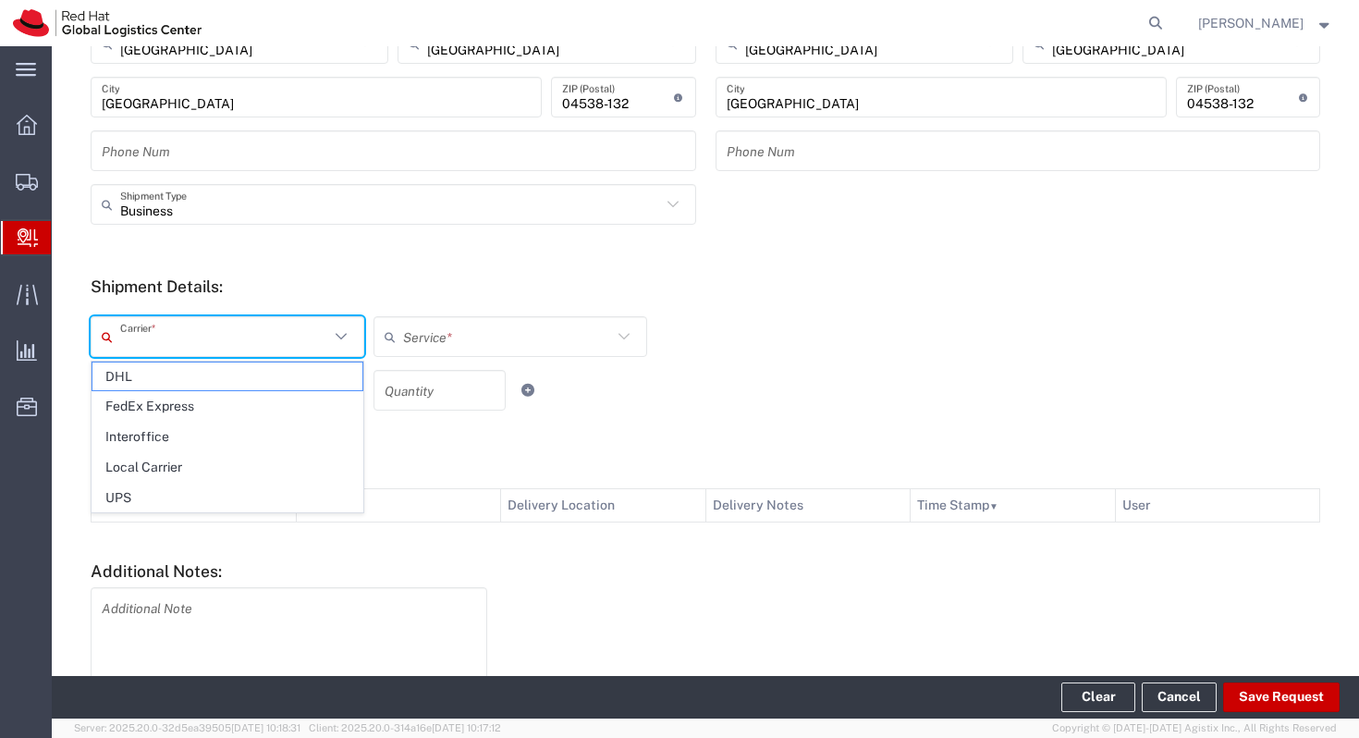
click at [317, 328] on input "text" at bounding box center [224, 337] width 209 height 32
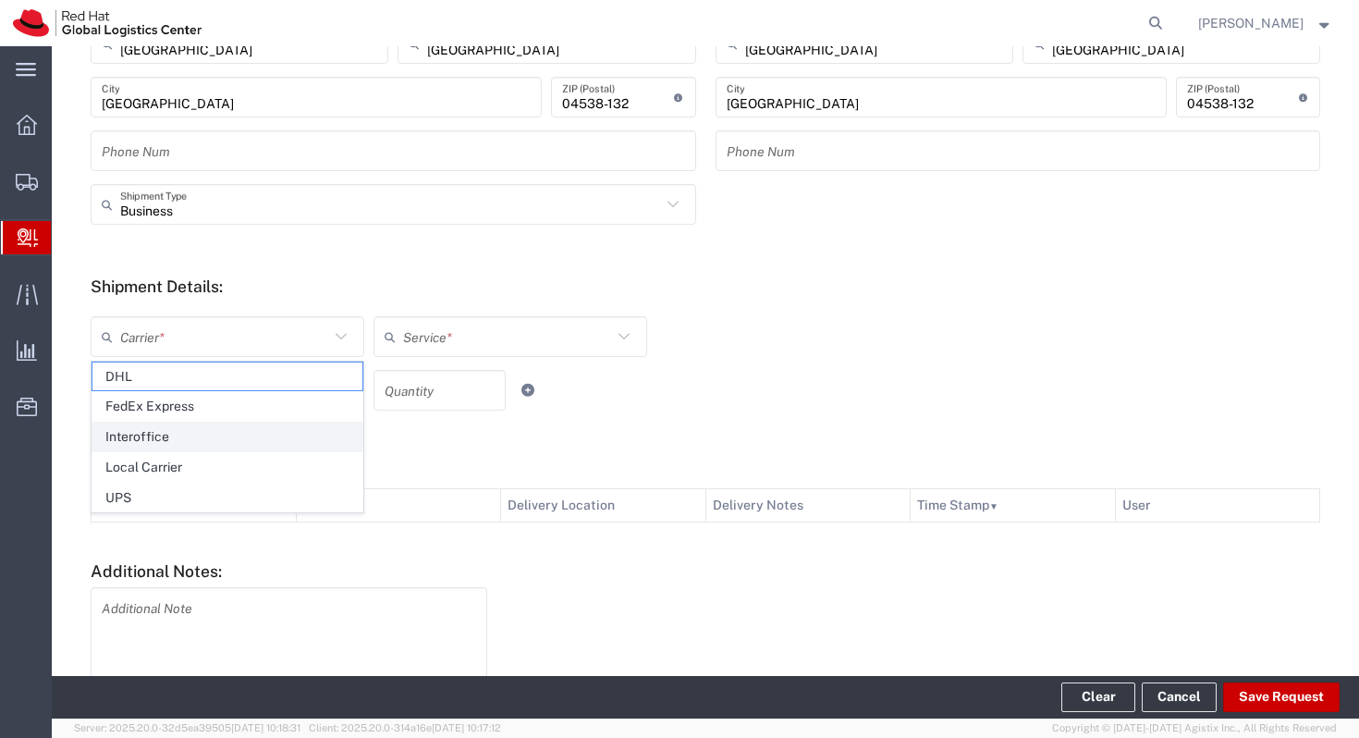
click at [262, 427] on span "Interoffice" at bounding box center [227, 437] width 270 height 29
type input "Interoffice"
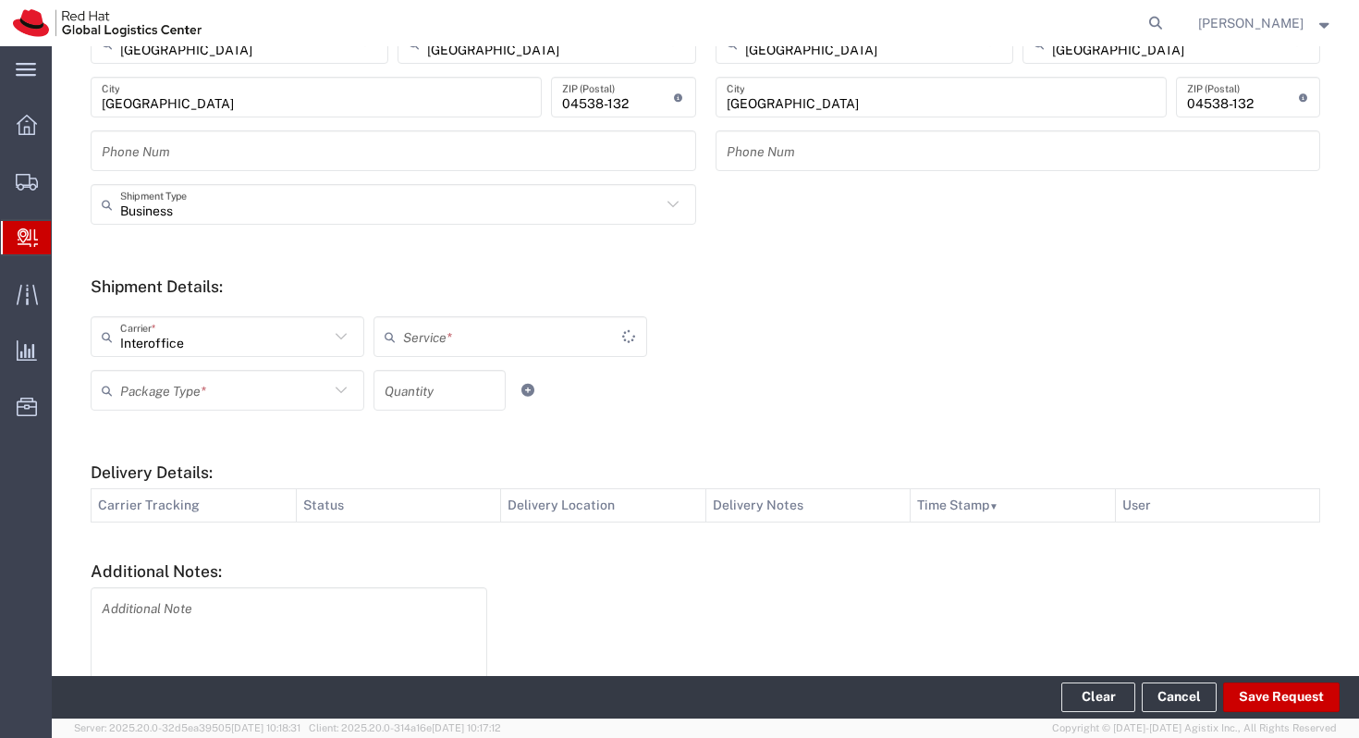
type input "IO_Ground"
click at [303, 392] on input "text" at bounding box center [224, 390] width 209 height 32
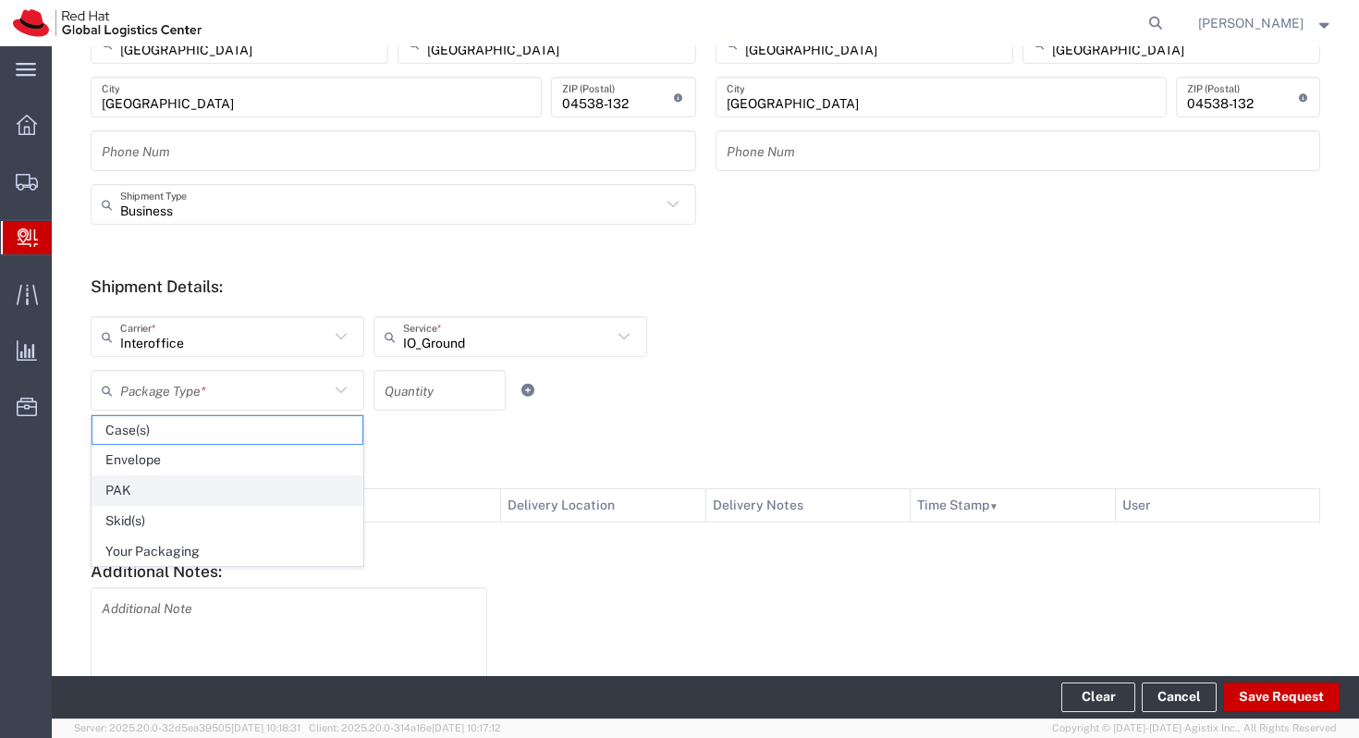
click at [270, 492] on span "PAK" at bounding box center [227, 490] width 270 height 29
type input "PAK"
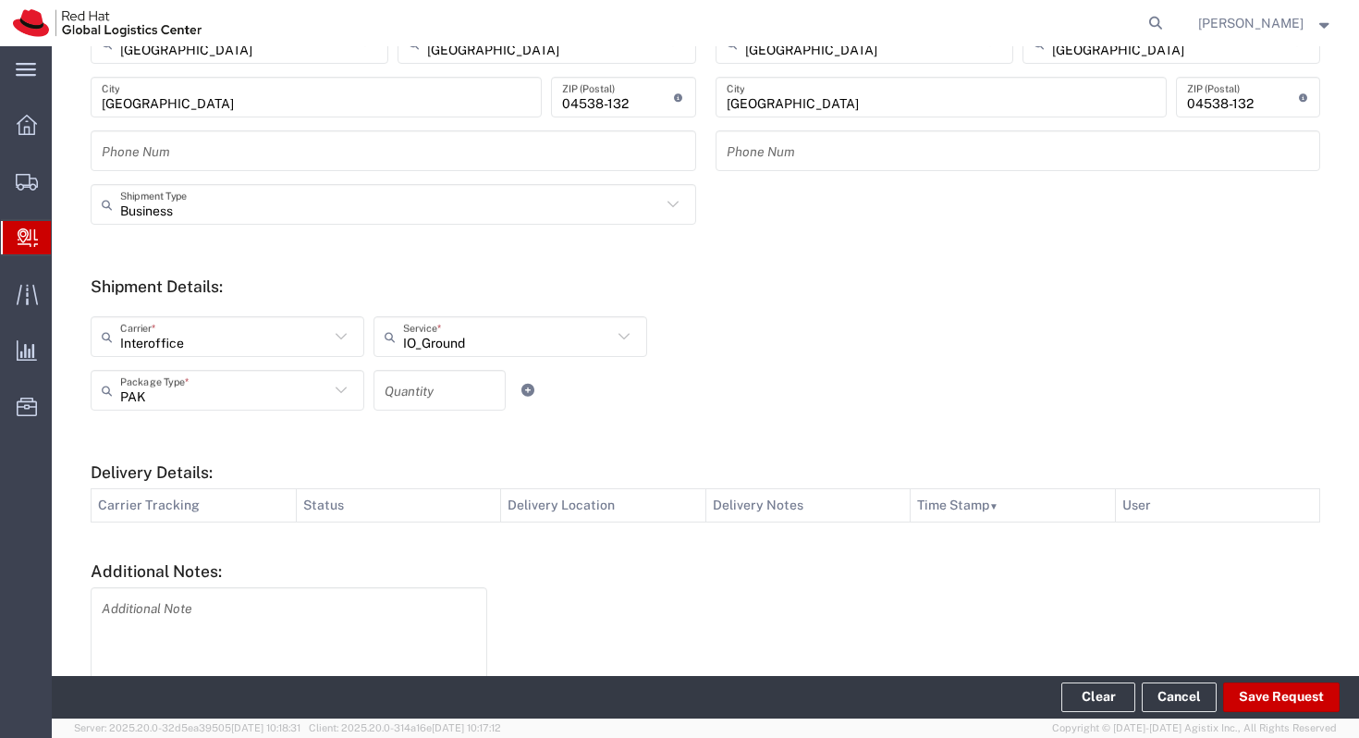
scroll to position [585, 0]
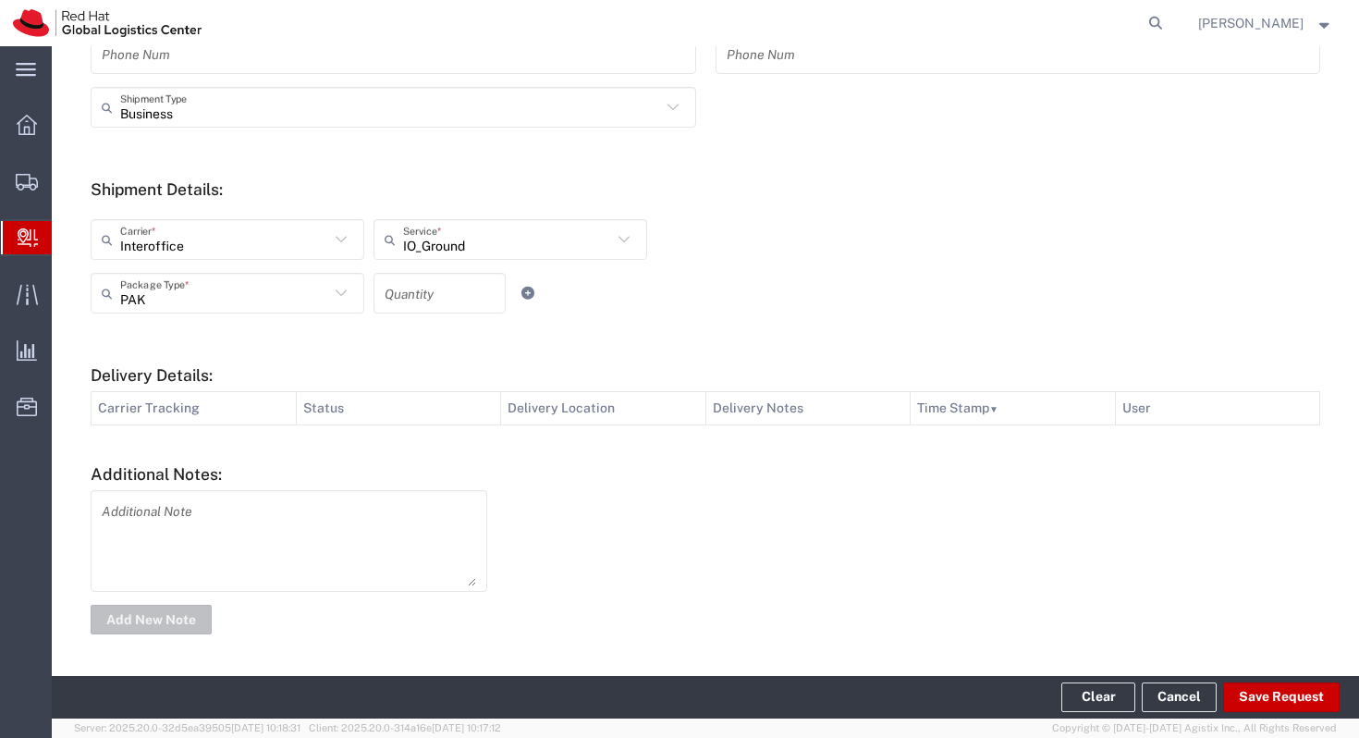
click at [270, 492] on div "Additional Note" at bounding box center [289, 541] width 397 height 102
click at [269, 504] on textarea at bounding box center [289, 541] width 374 height 91
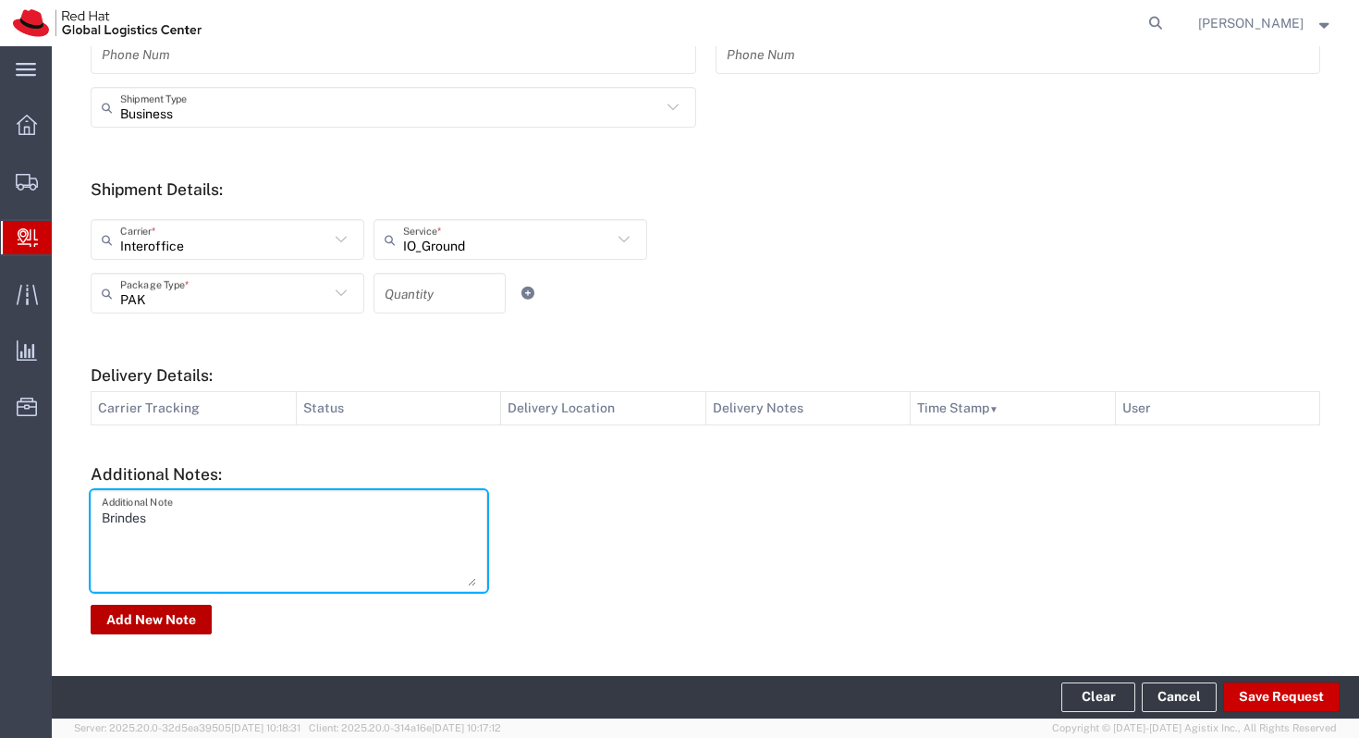
type textarea "Brindes"
click at [145, 618] on button "Add New Note" at bounding box center [151, 620] width 121 height 30
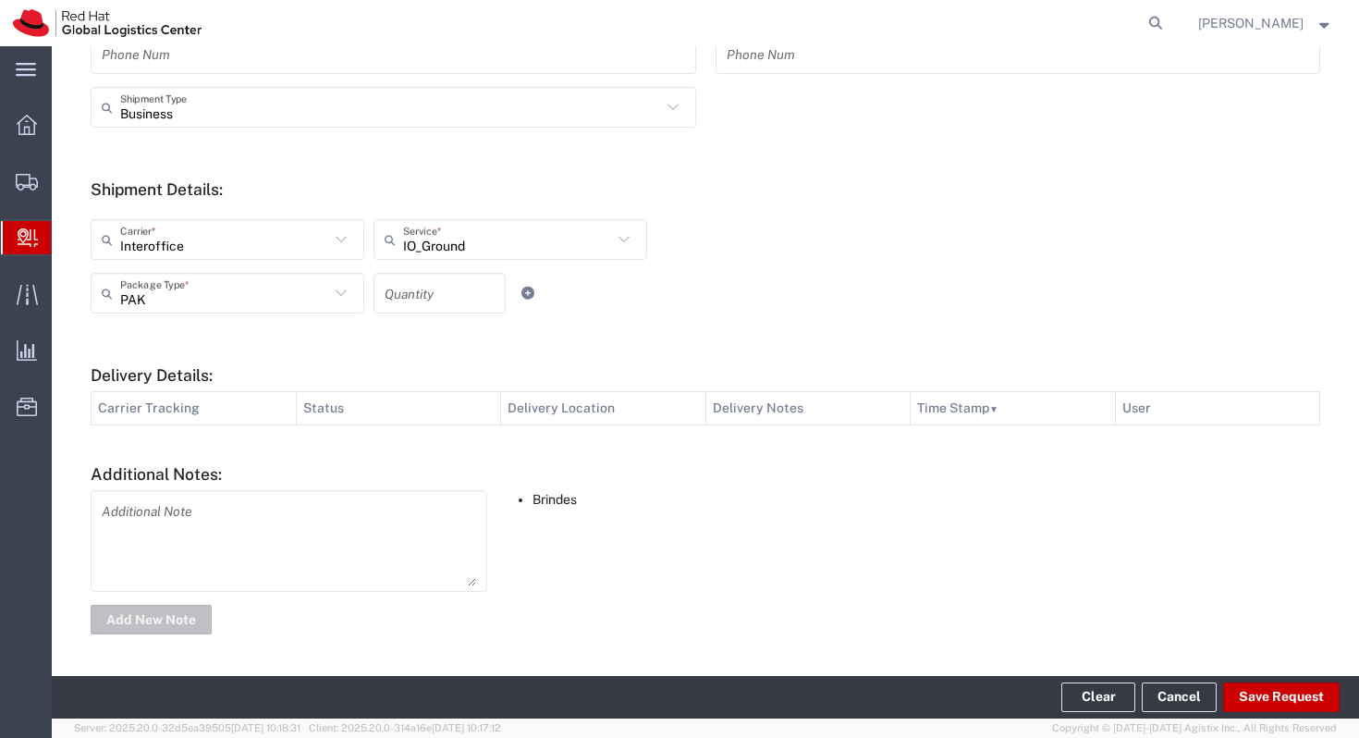
click at [1328, 679] on footer "Clear Cancel Save Request" at bounding box center [705, 697] width 1307 height 43
click at [1323, 694] on button "Save Request" at bounding box center [1281, 697] width 116 height 30
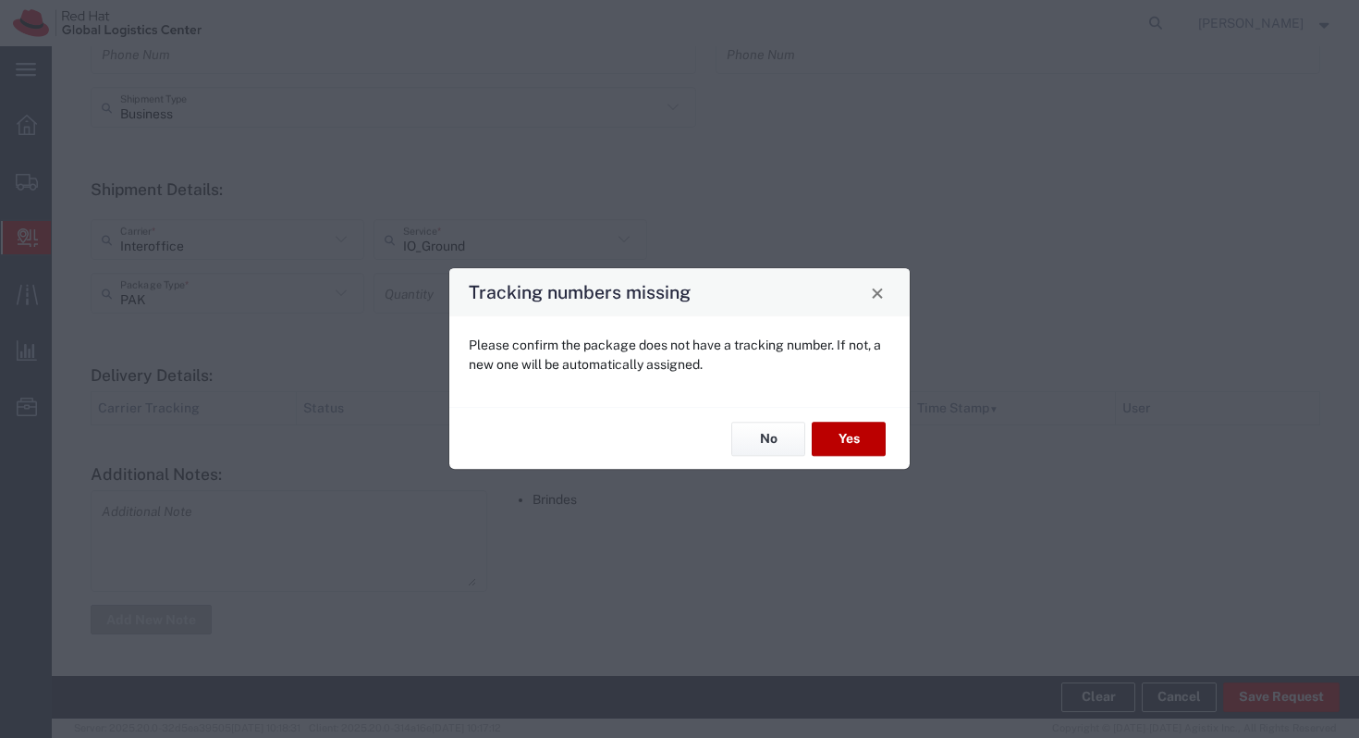
click at [854, 435] on button "Yes" at bounding box center [849, 439] width 74 height 34
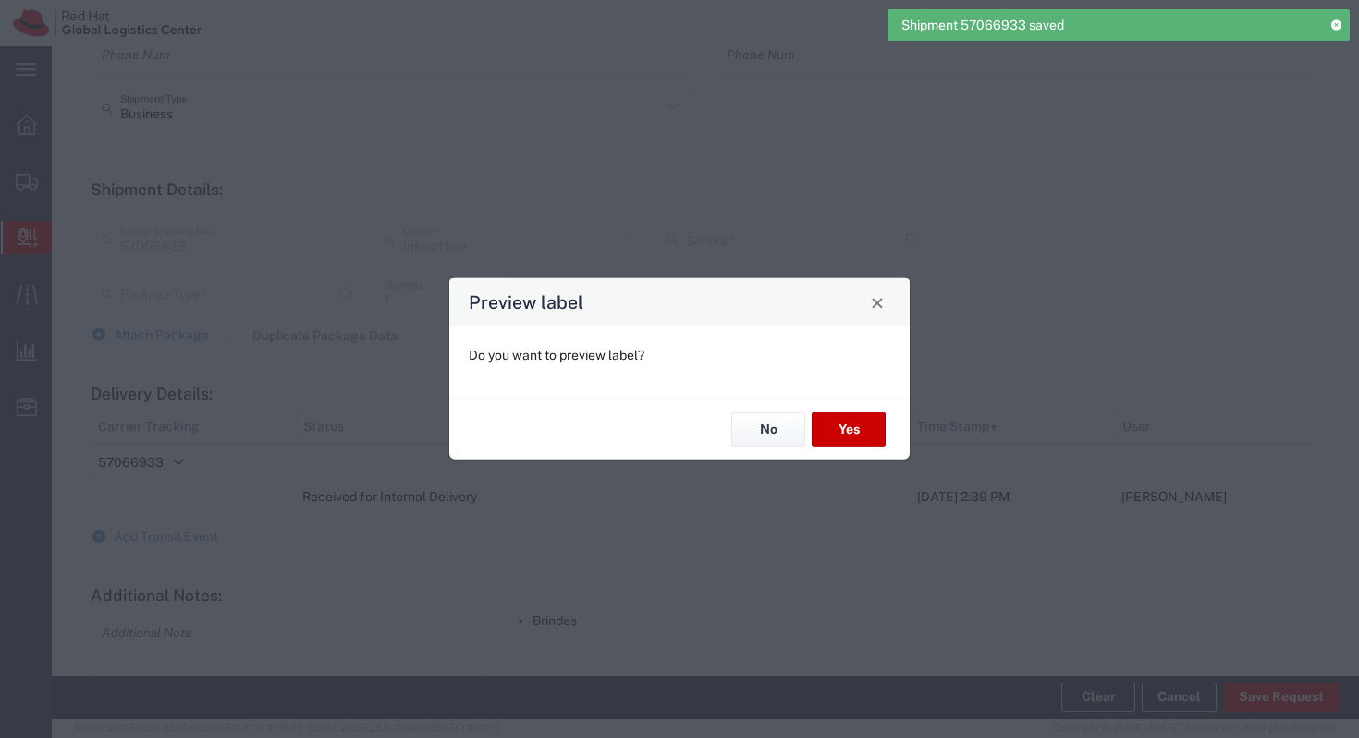
type input "IO_Ground"
type input "PAK"
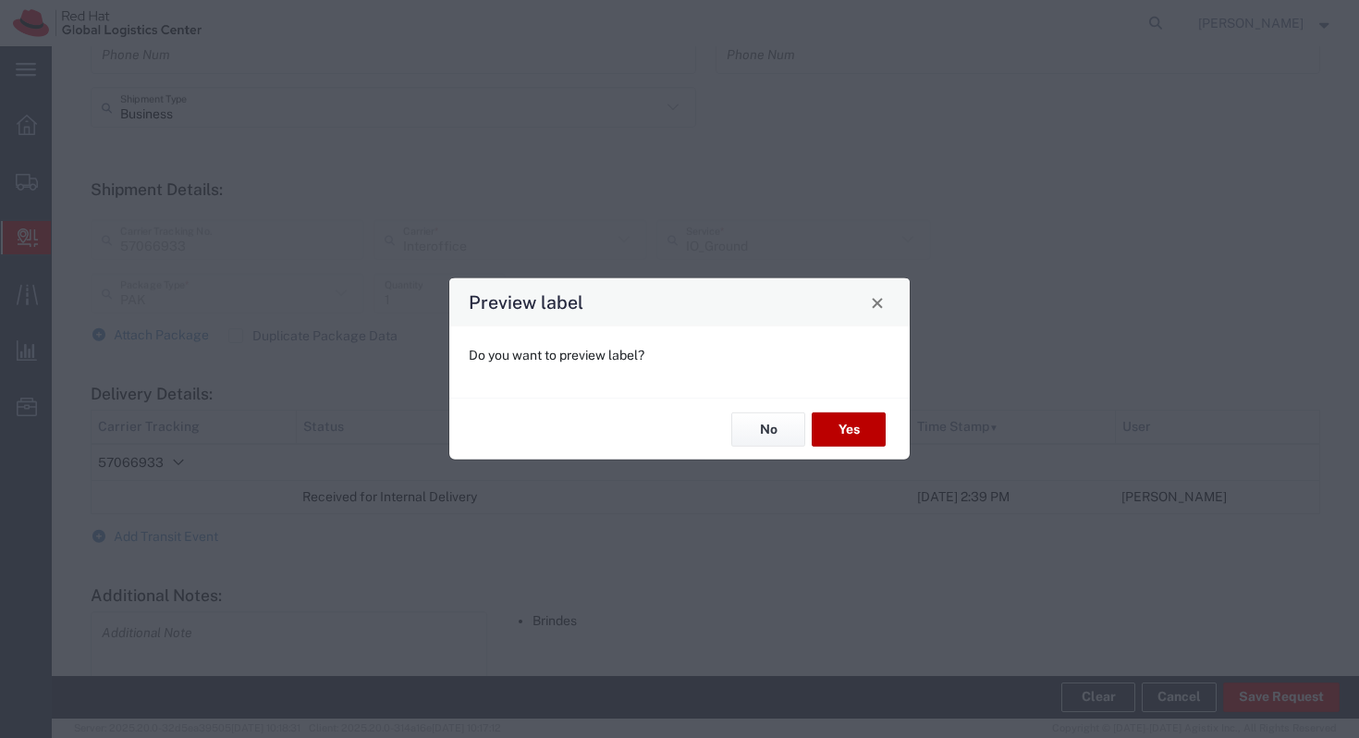
click at [854, 435] on button "Yes" at bounding box center [849, 429] width 74 height 34
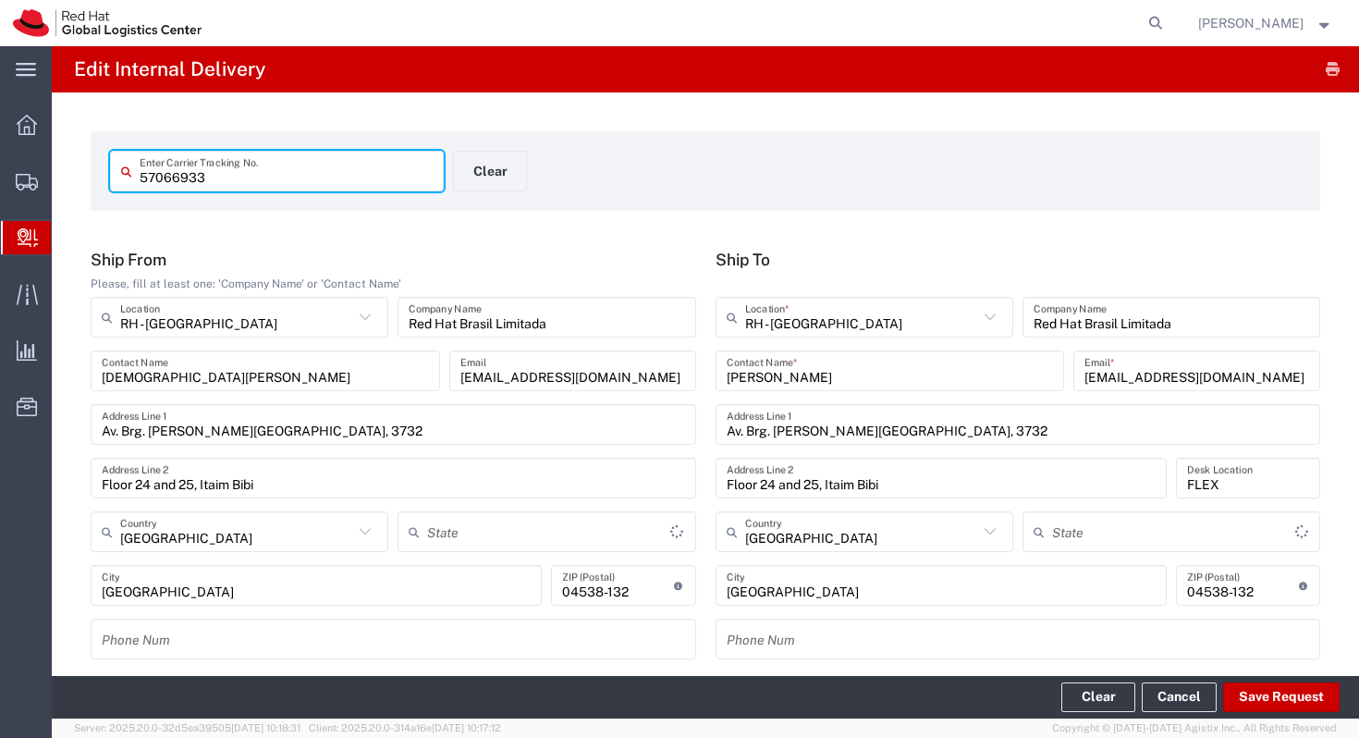
type input "São Paulo"
type input "PAK"
type input "IO_Ground"
type input "São Paulo"
